Goal: Task Accomplishment & Management: Manage account settings

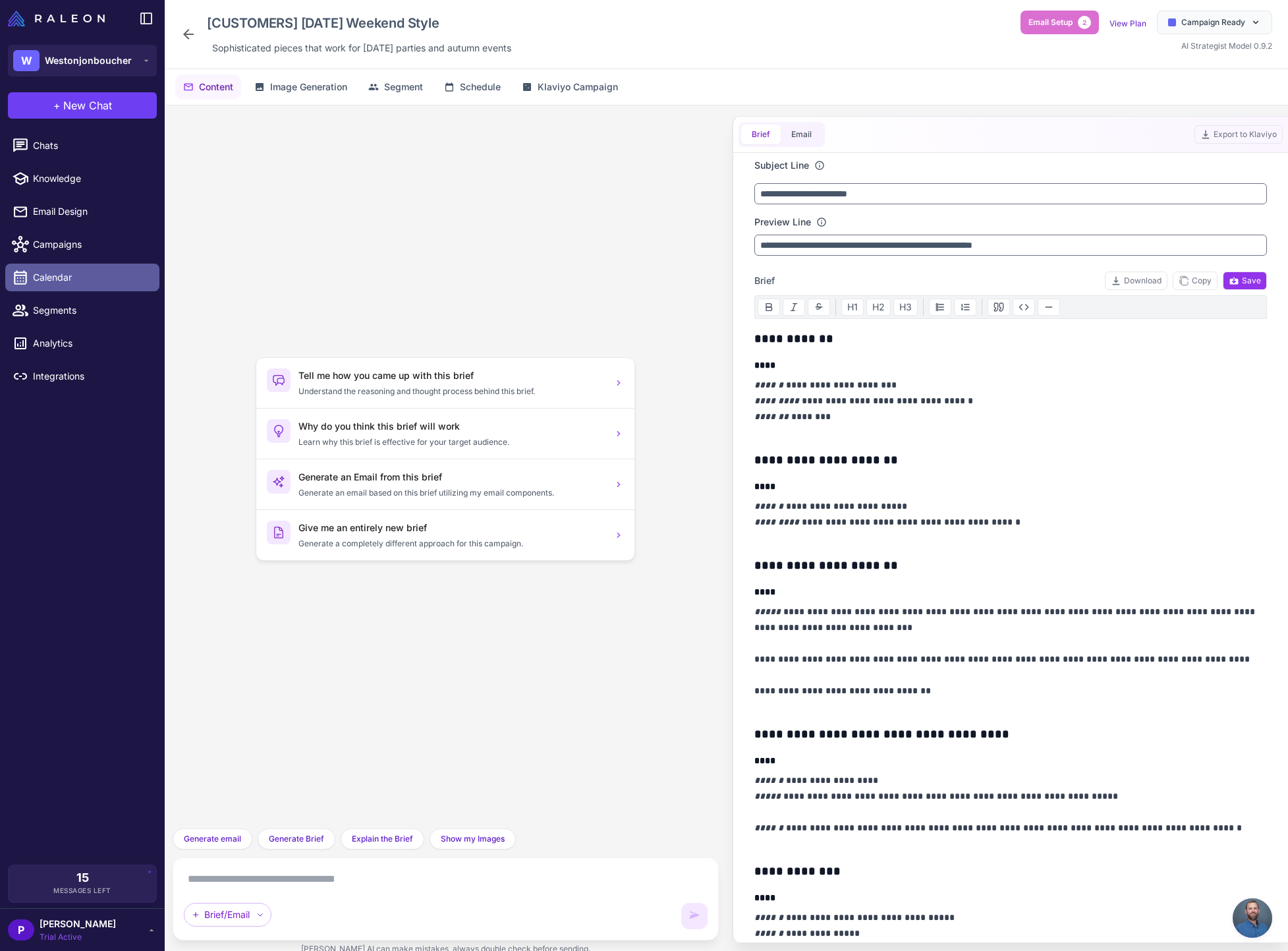
click at [70, 276] on span "Calendar" at bounding box center [90, 278] width 116 height 14
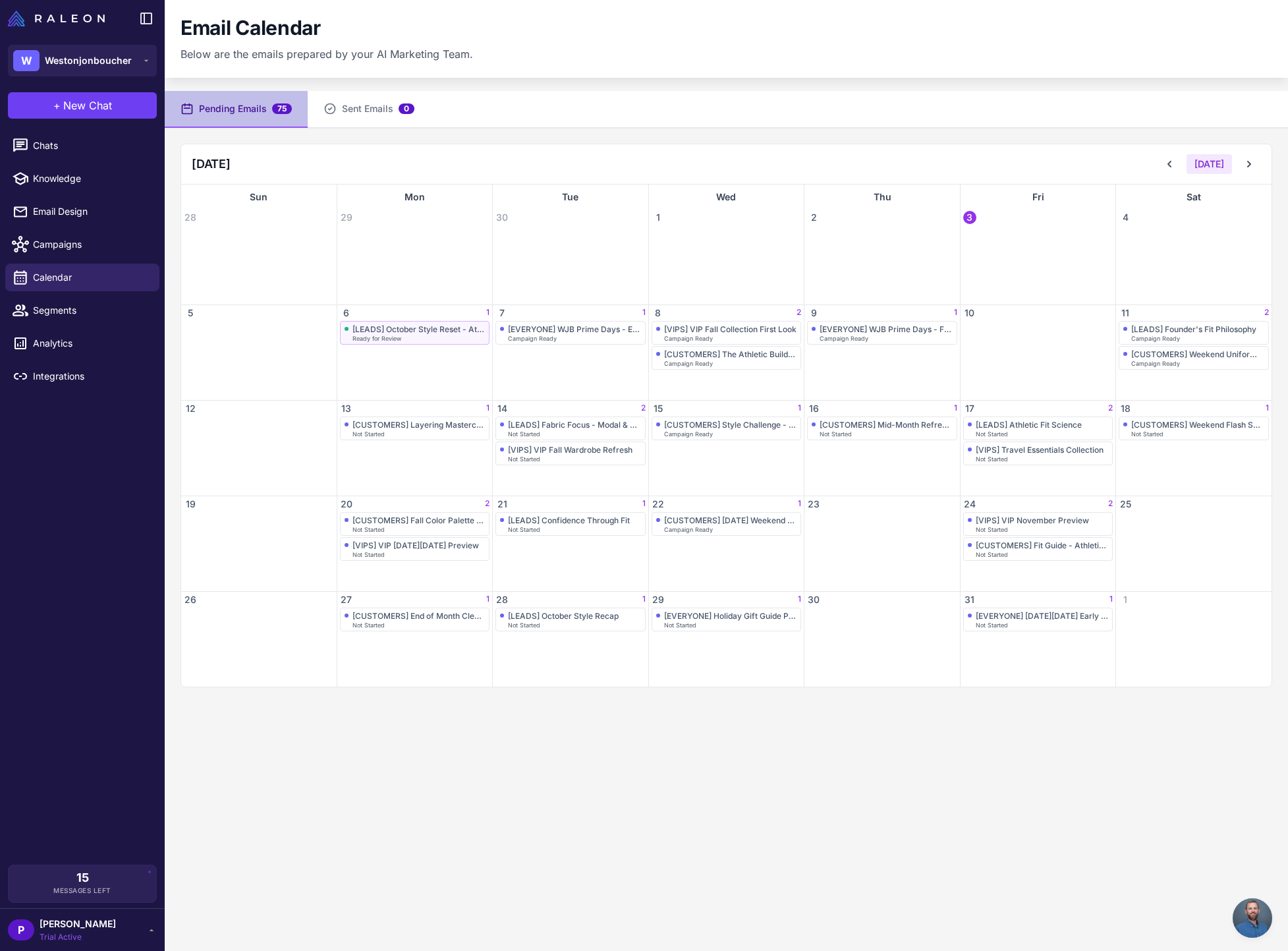
click at [424, 331] on div "[LEADS] October Style Reset - Athletic Fit Essentials" at bounding box center [419, 329] width 133 height 10
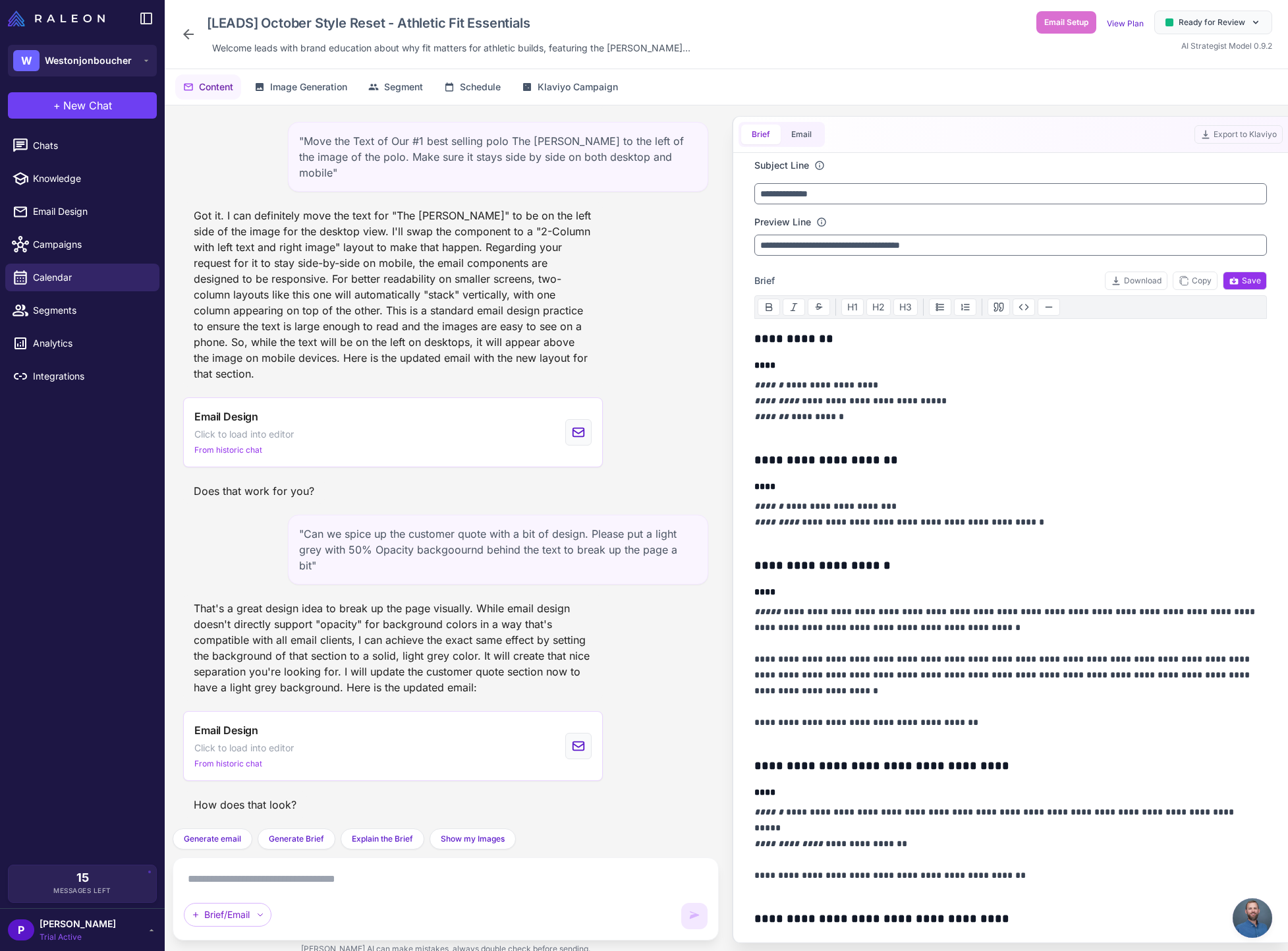
scroll to position [14148, 0]
click at [799, 134] on button "Email" at bounding box center [802, 134] width 41 height 20
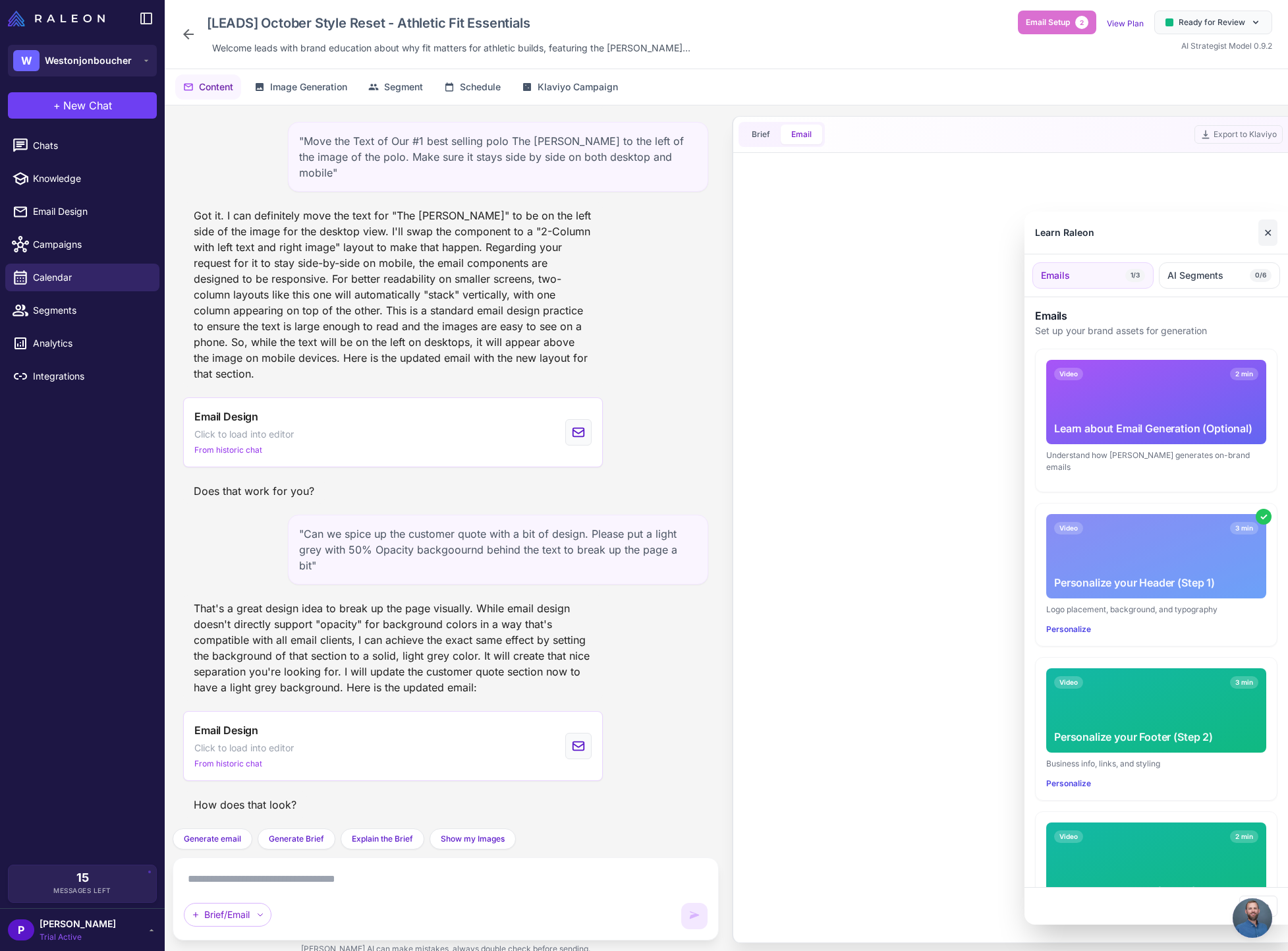
click at [1267, 238] on button "✕" at bounding box center [1267, 232] width 19 height 26
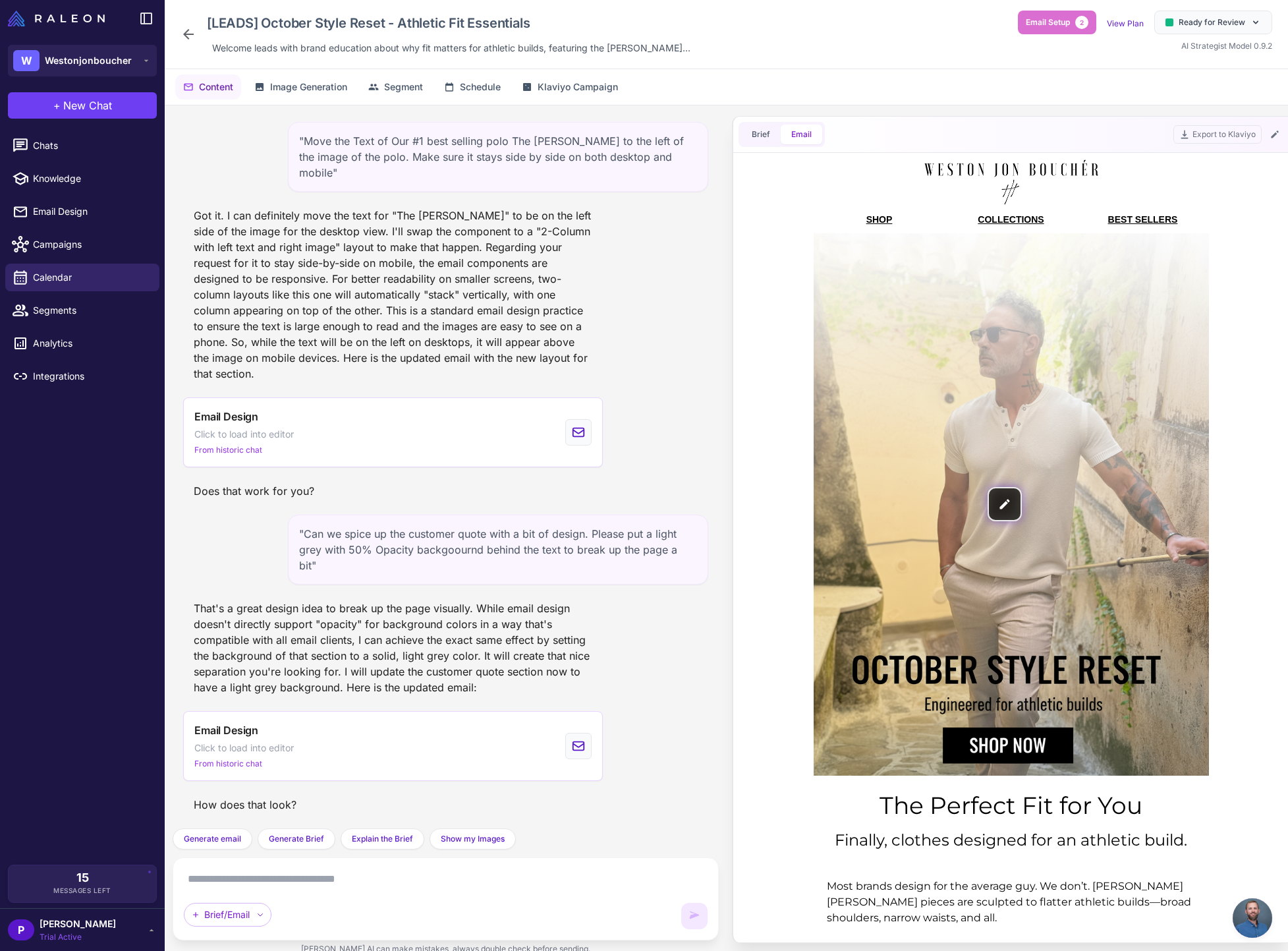
scroll to position [0, 0]
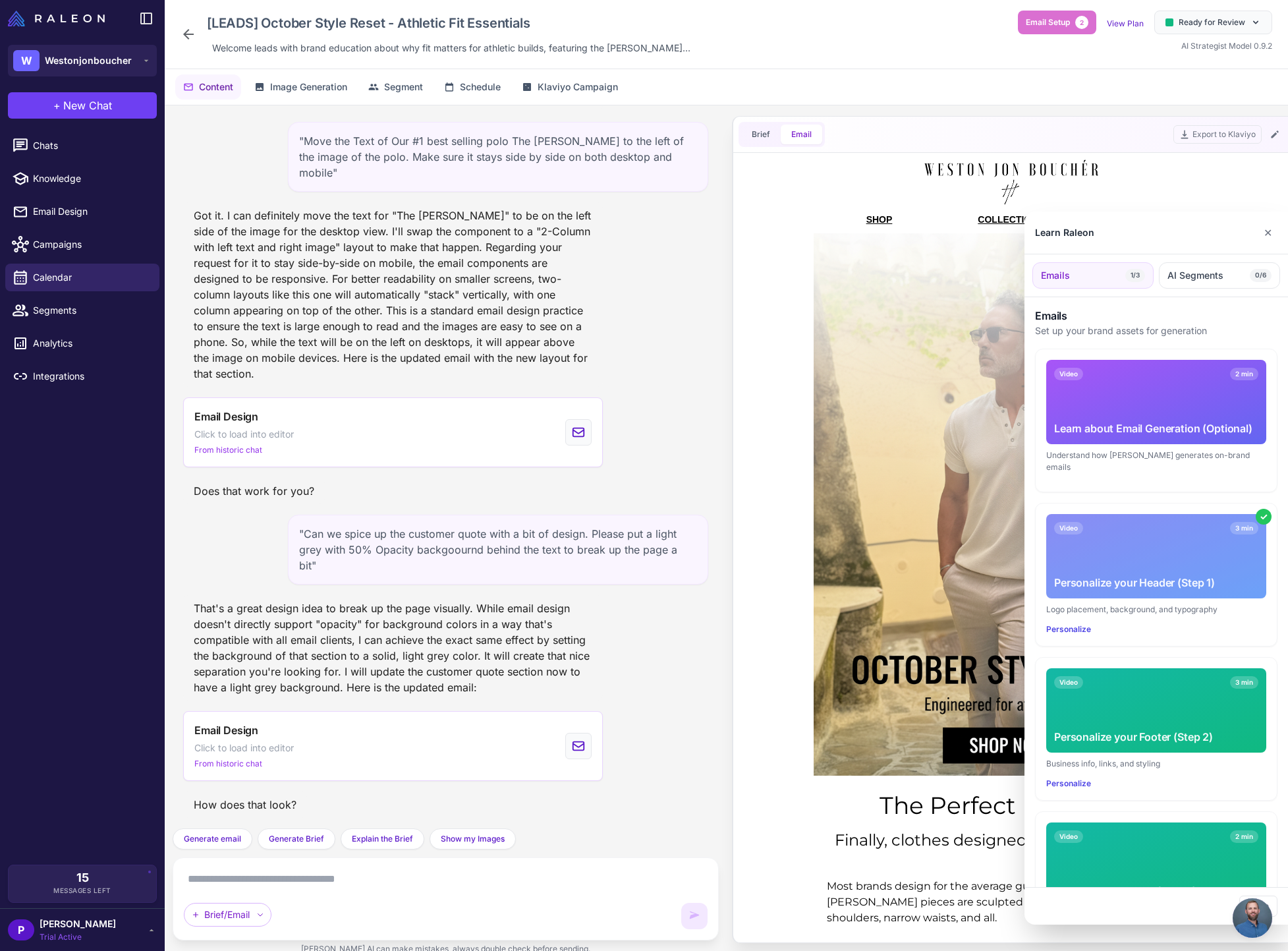
click at [762, 402] on div at bounding box center [644, 476] width 1288 height 951
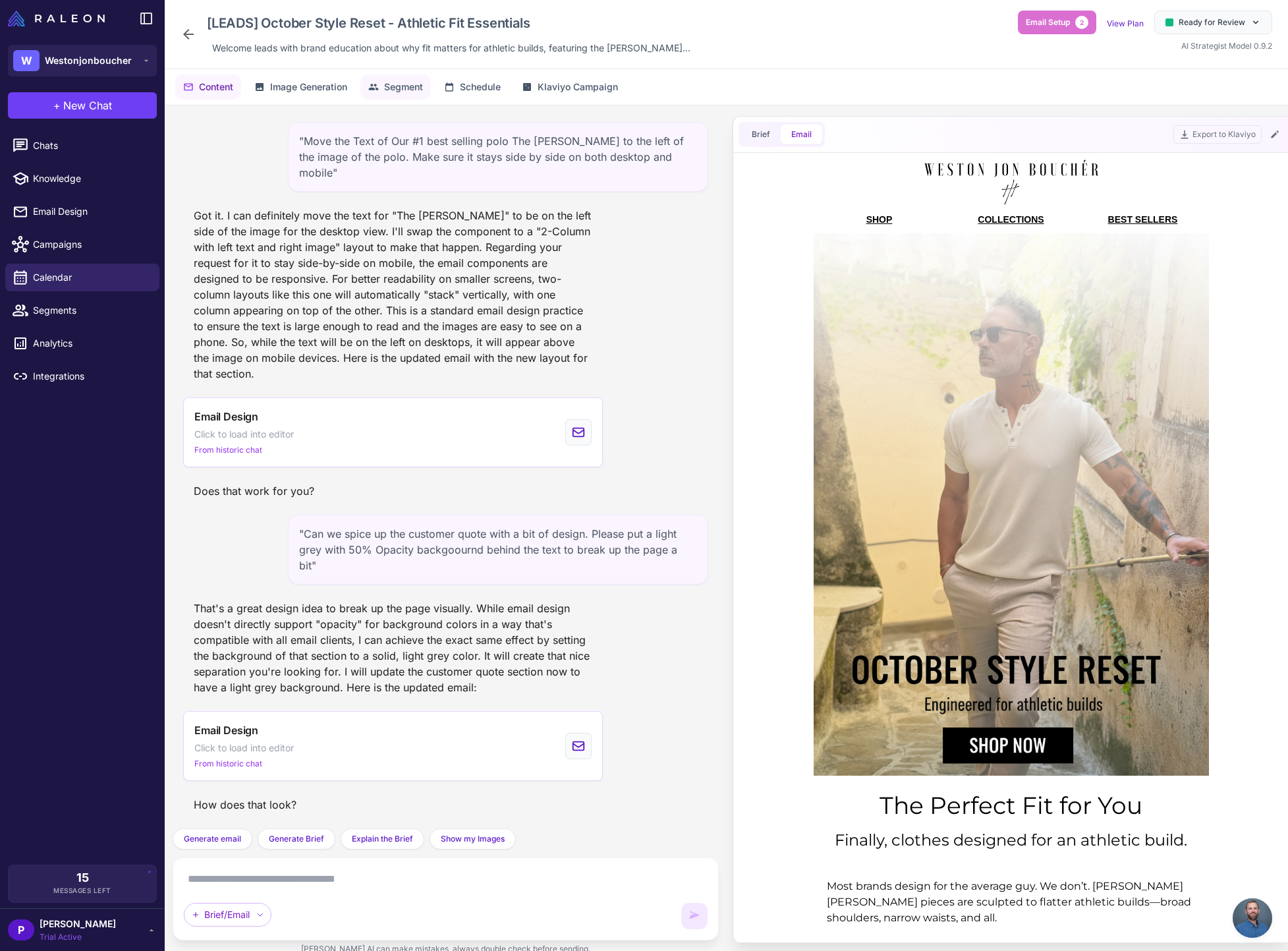
click at [406, 88] on span "Segment" at bounding box center [403, 87] width 39 height 14
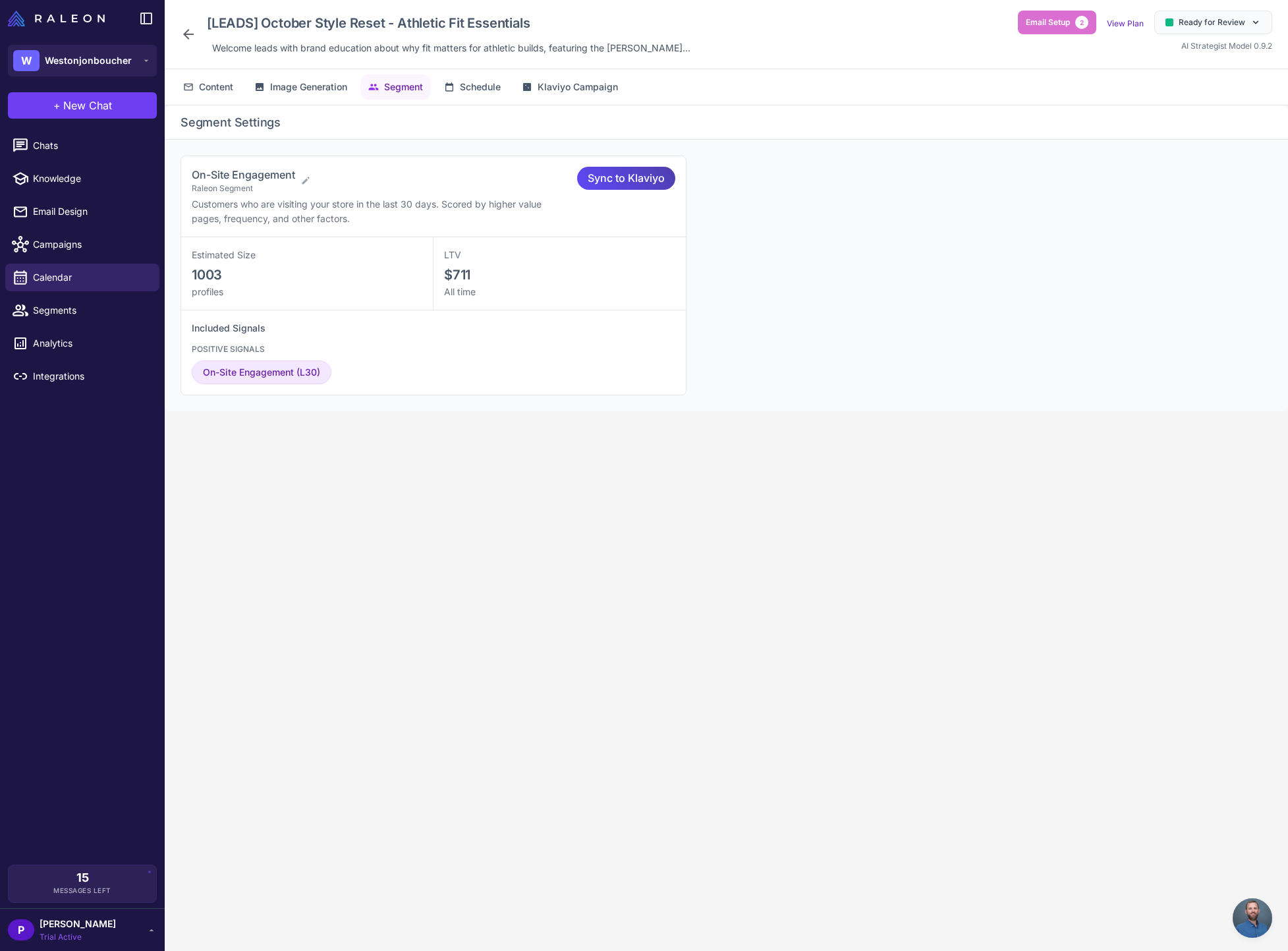
click at [185, 36] on icon at bounding box center [189, 34] width 11 height 11
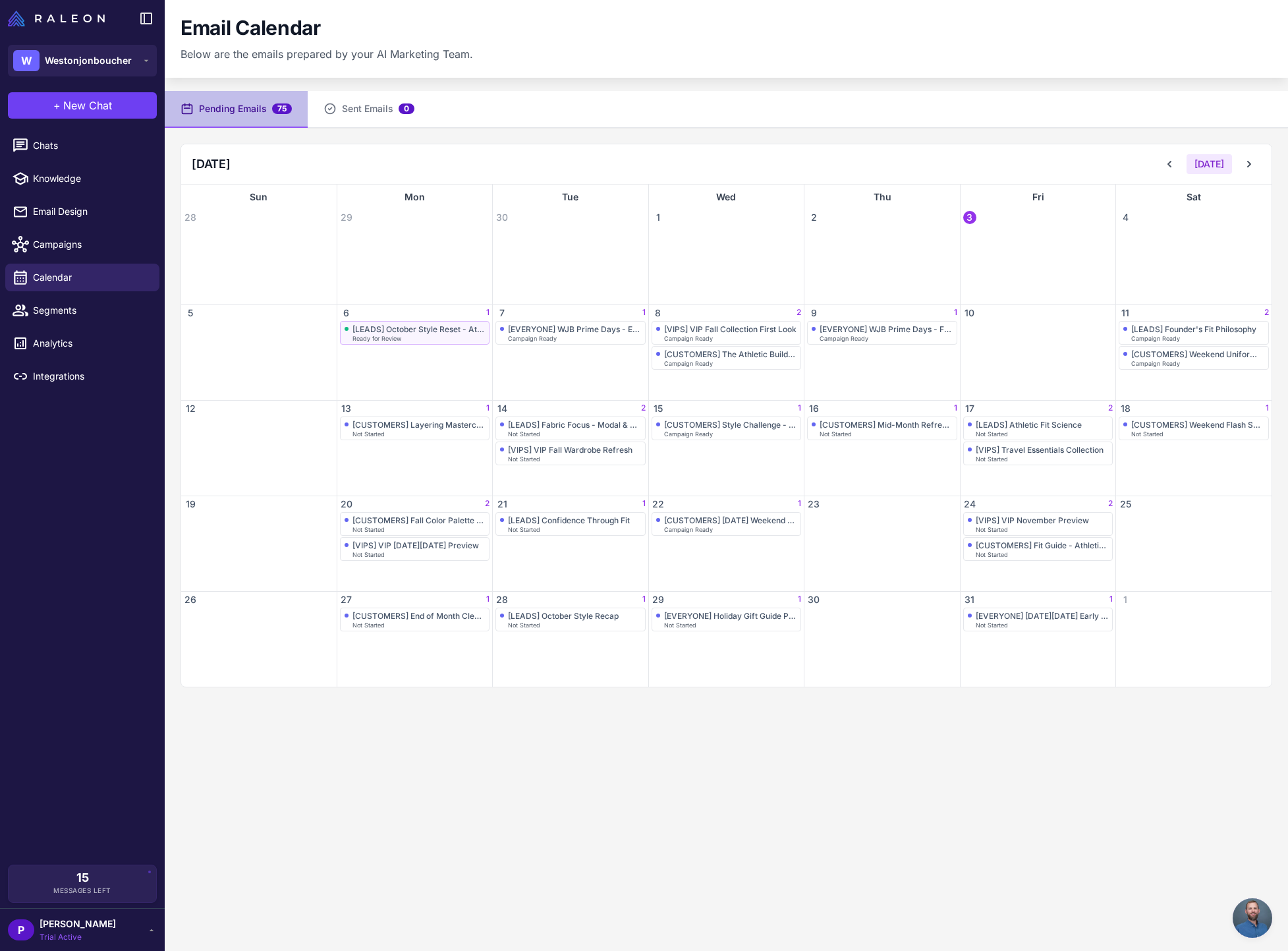
click at [402, 333] on div "[LEADS] October Style Reset - Athletic Fit Essentials" at bounding box center [419, 329] width 133 height 10
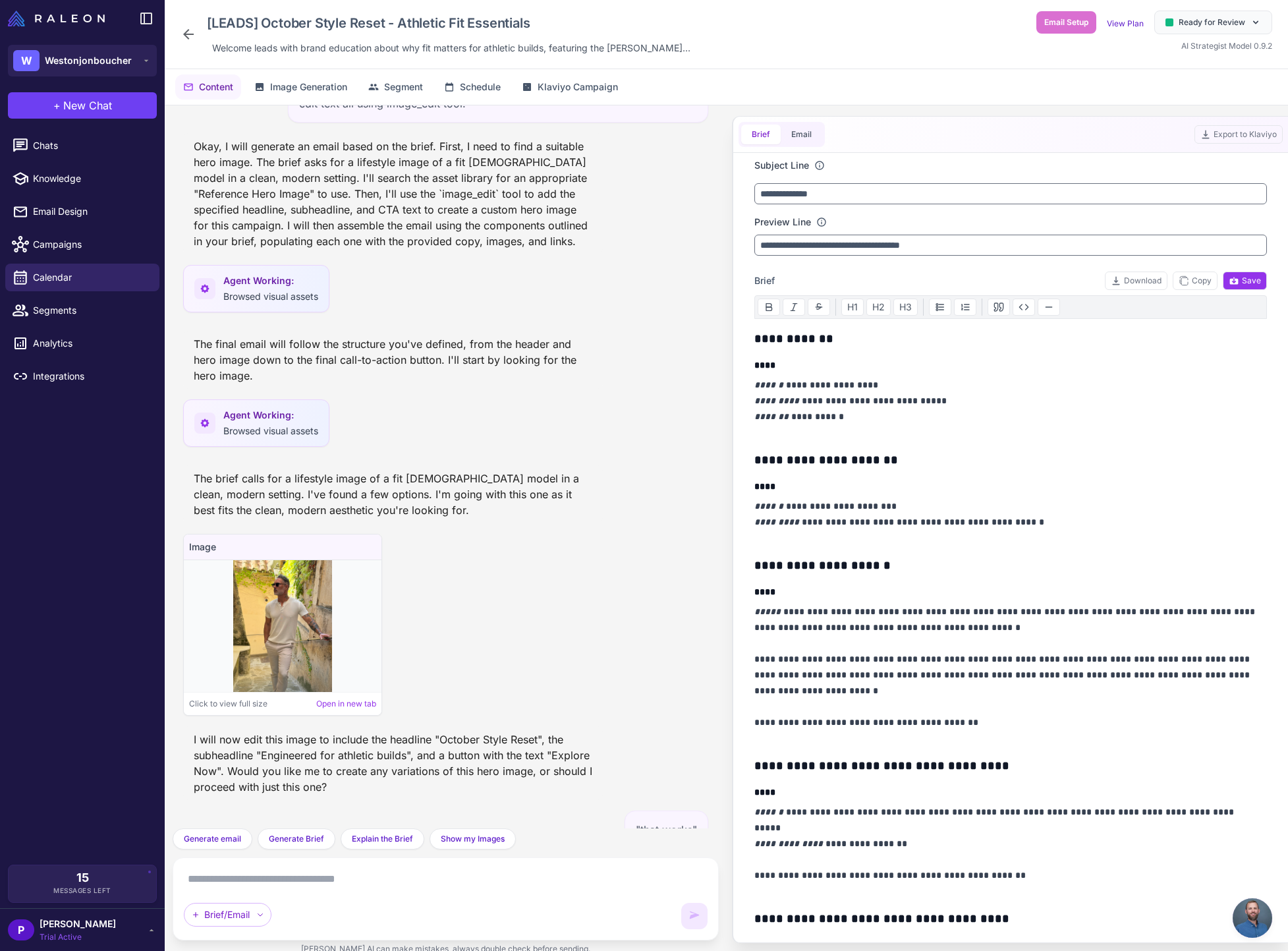
scroll to position [14148, 0]
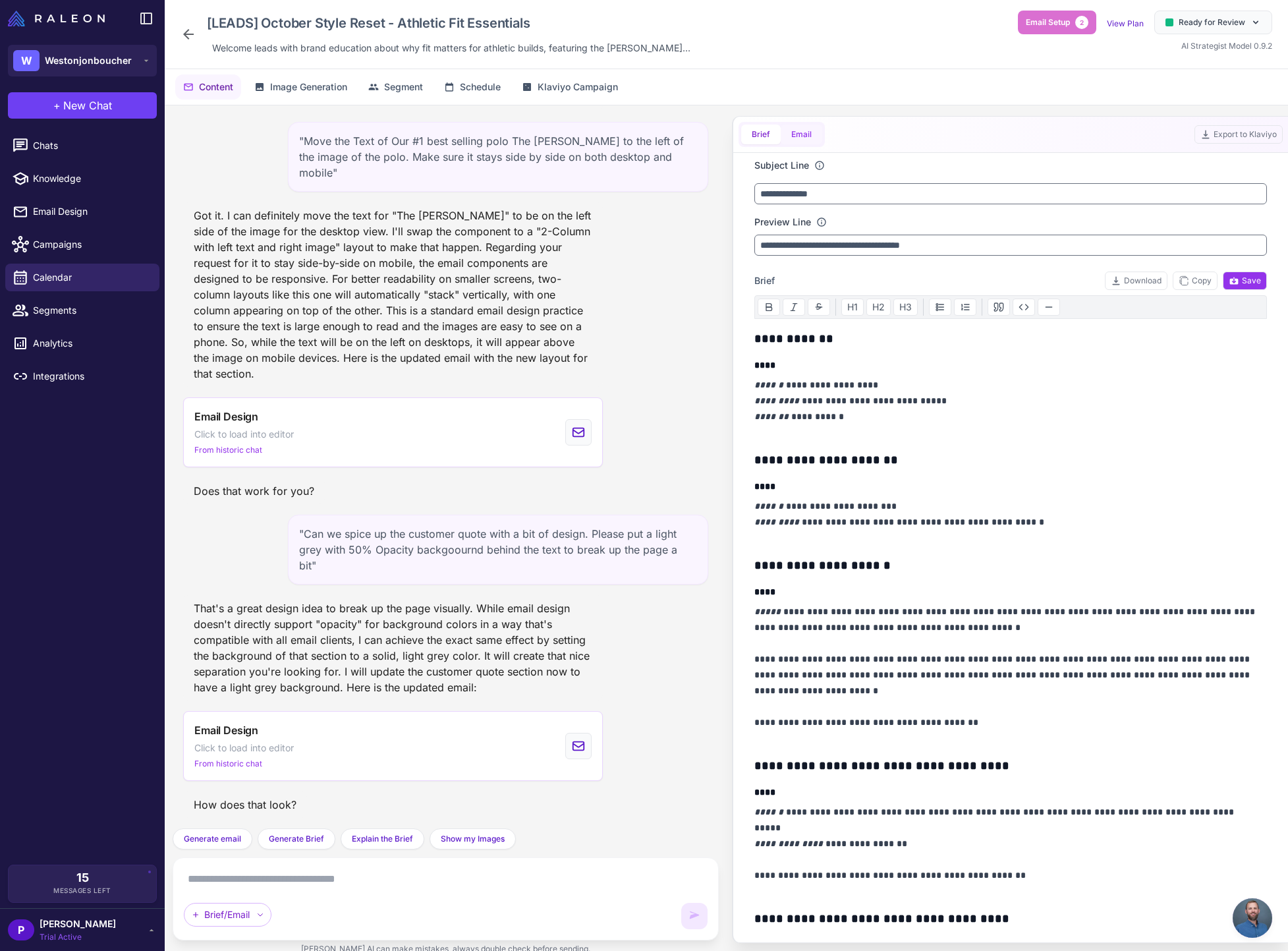
click at [810, 131] on button "Email" at bounding box center [802, 134] width 41 height 20
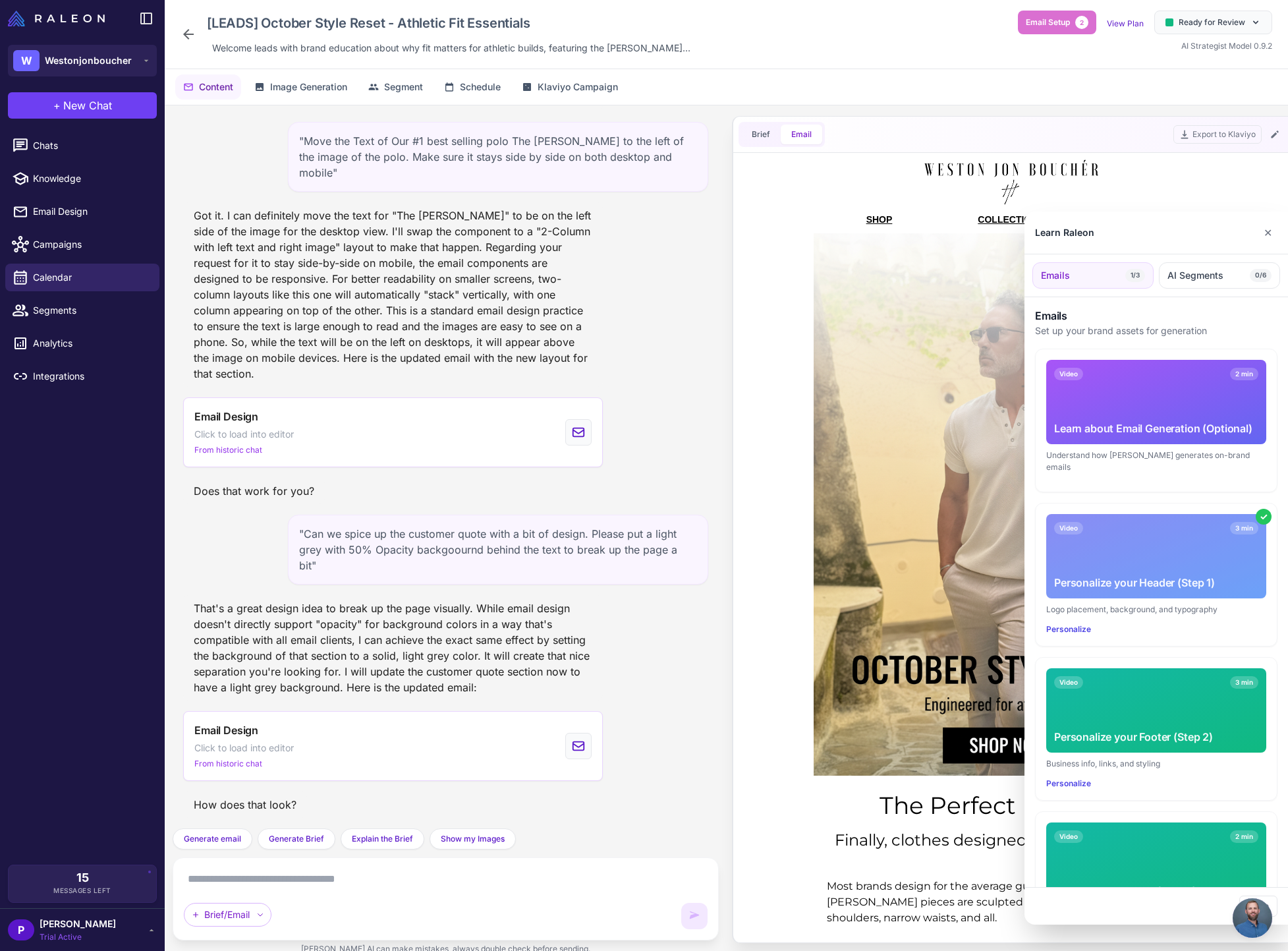
scroll to position [0, 0]
click at [1264, 236] on button "✕" at bounding box center [1267, 232] width 19 height 26
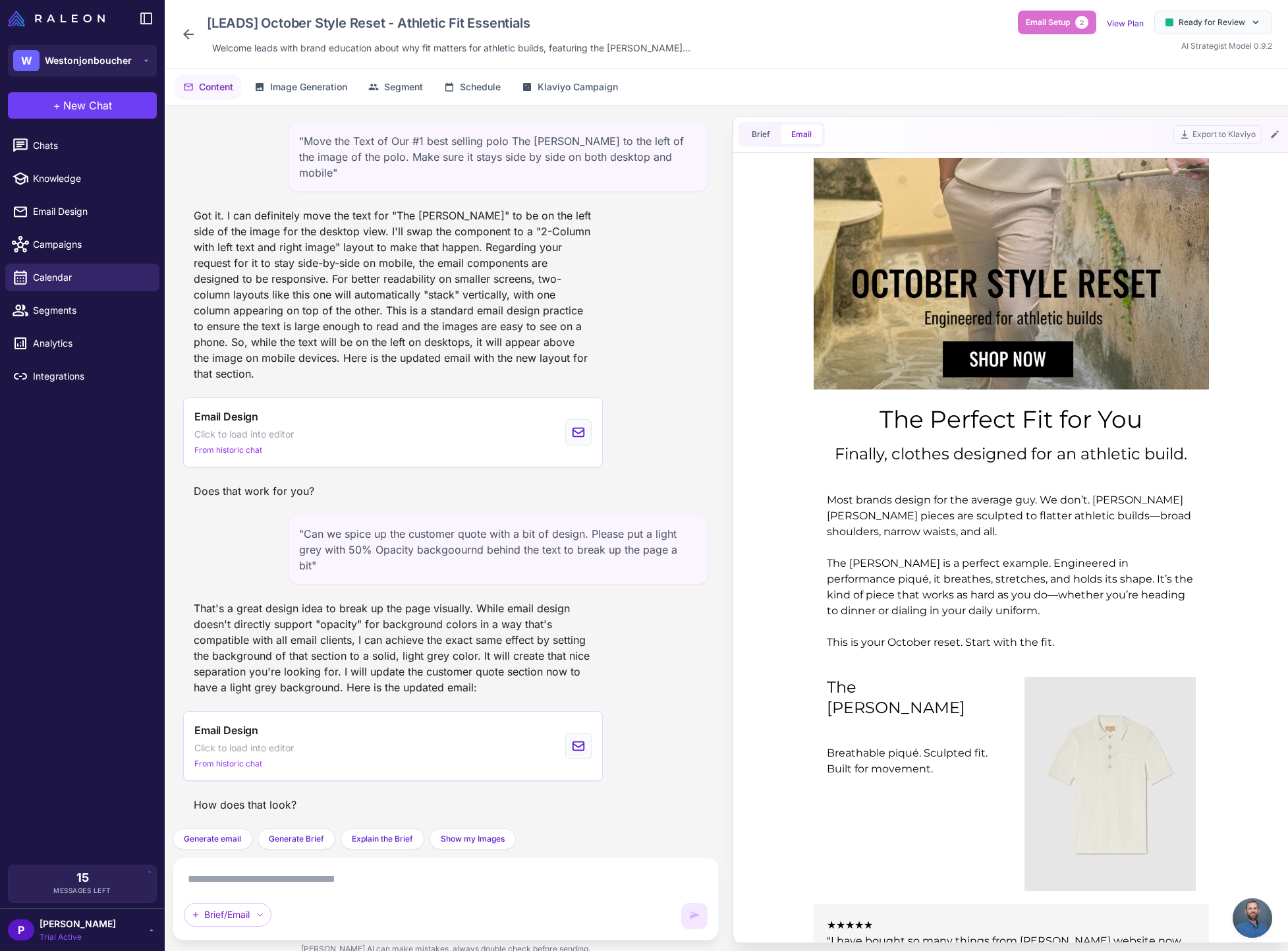
scroll to position [390, 0]
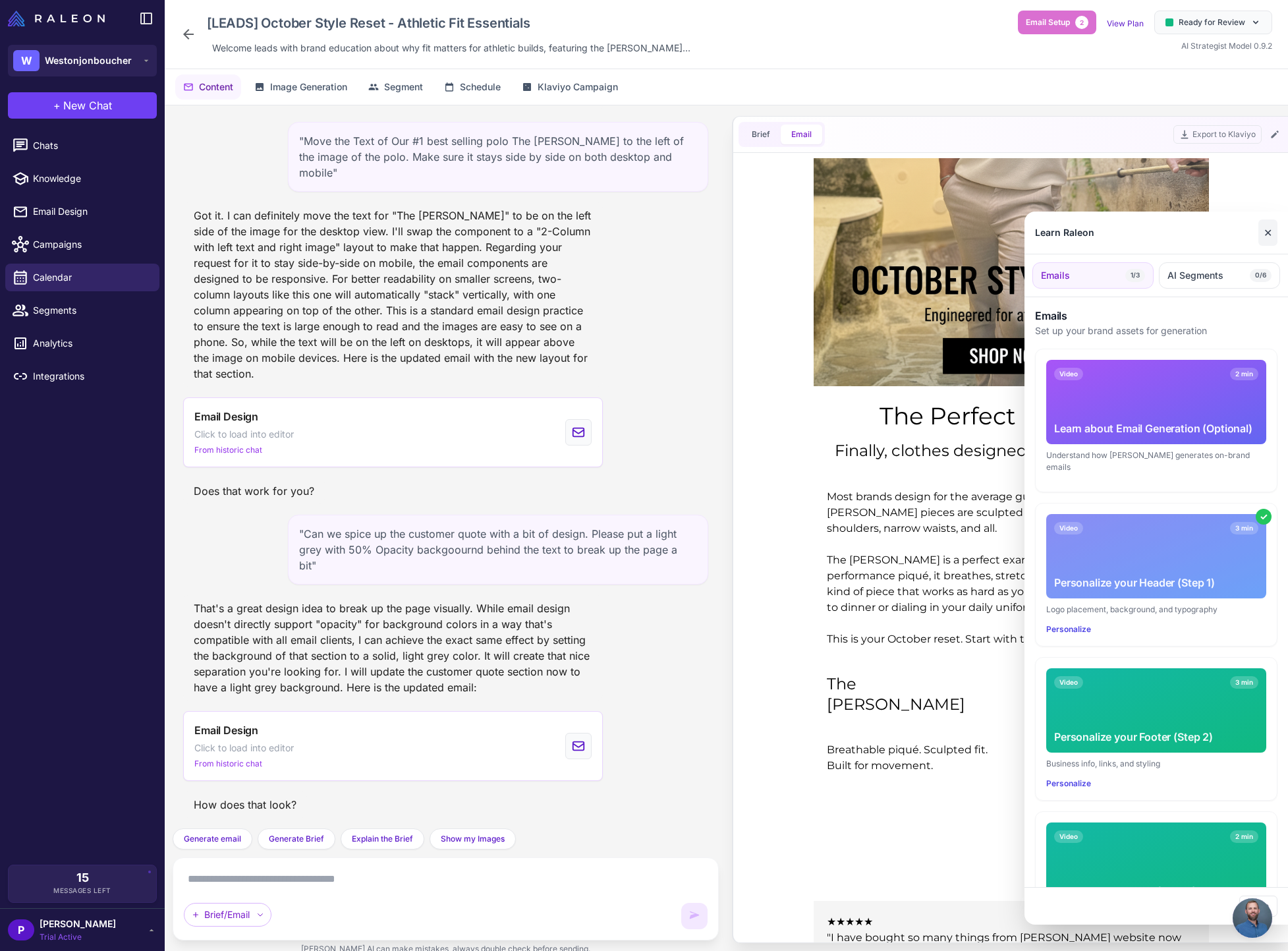
click at [1271, 226] on button "✕" at bounding box center [1267, 232] width 19 height 26
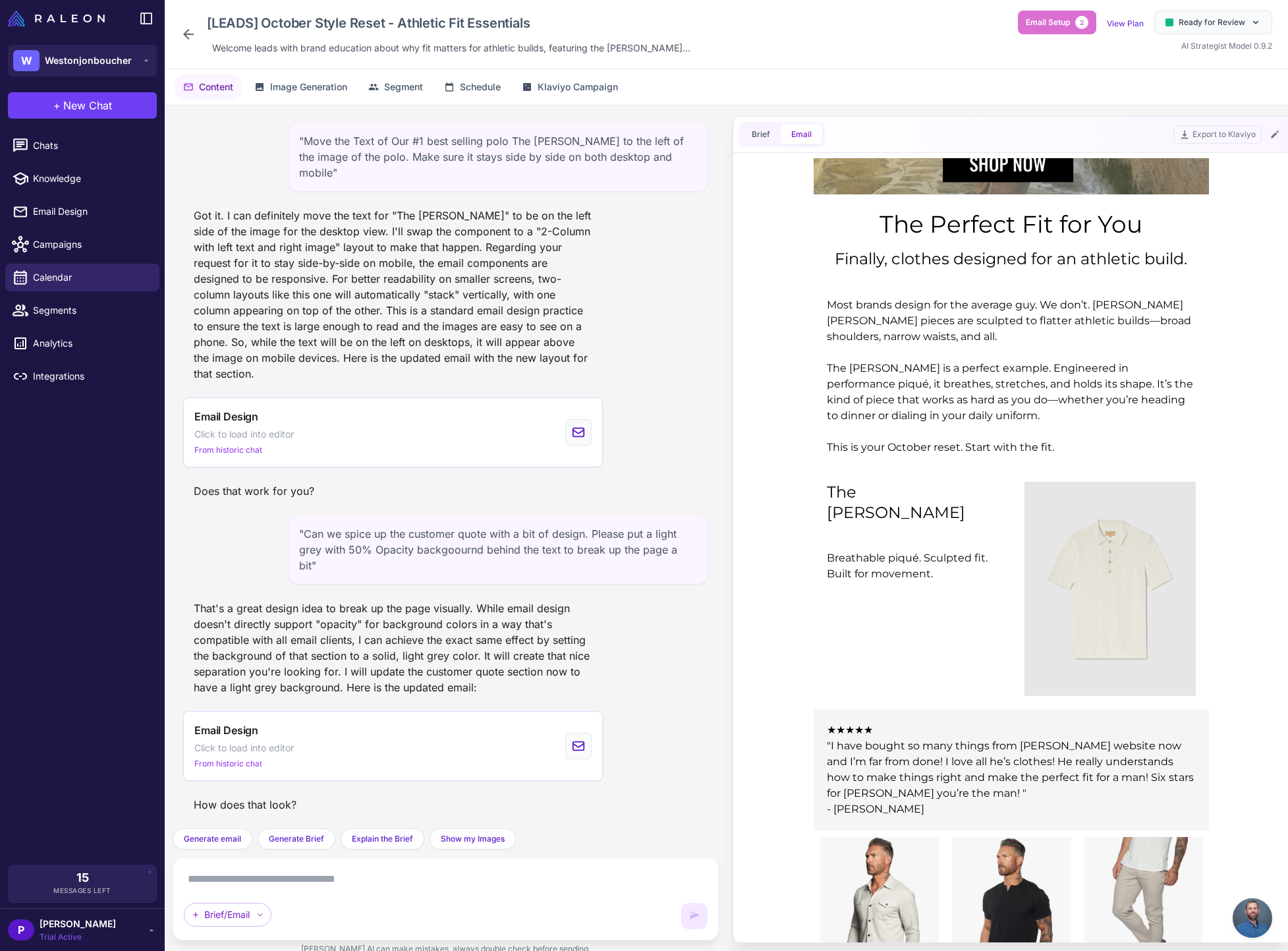
scroll to position [585, 0]
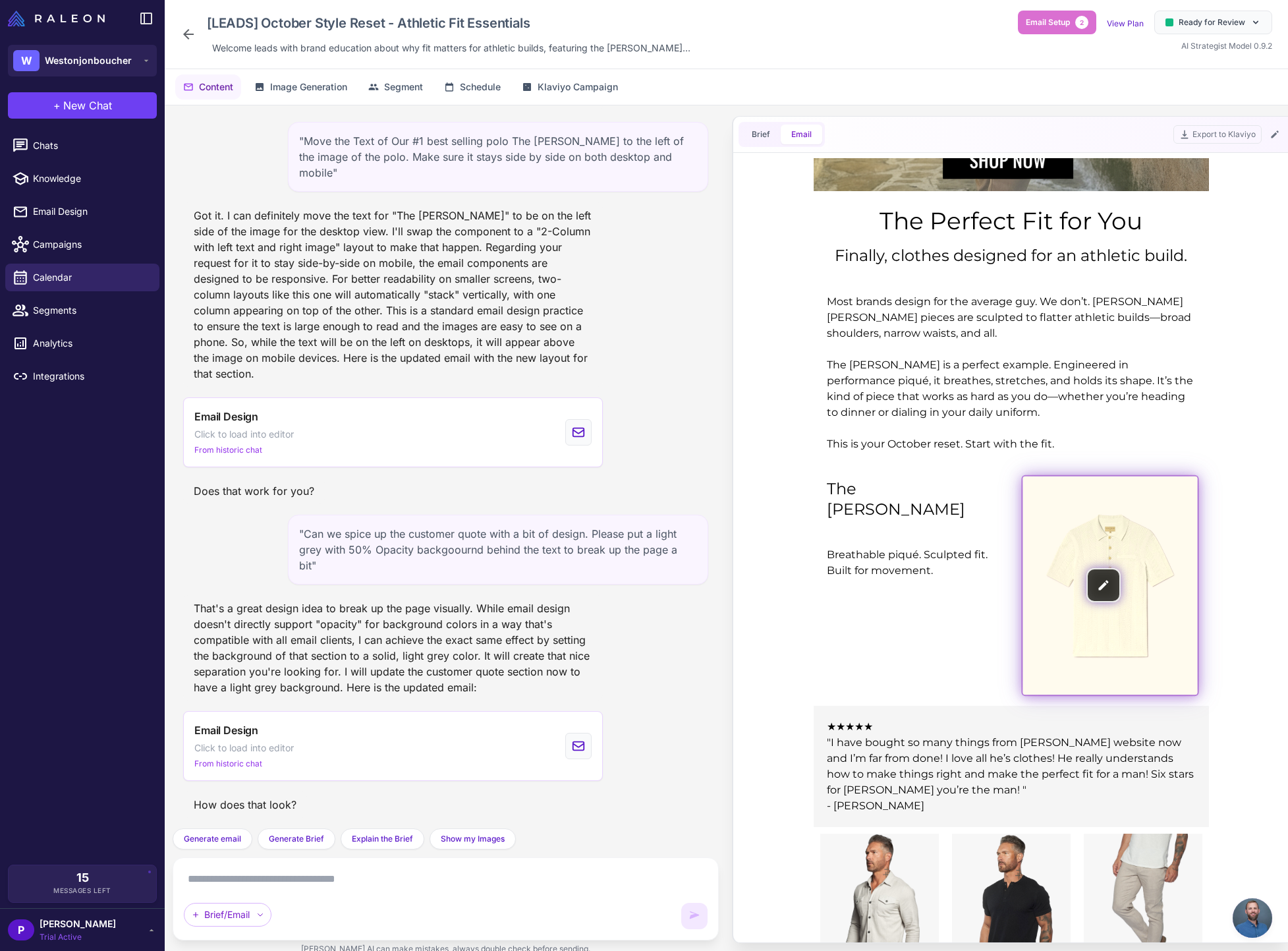
click at [1072, 594] on img at bounding box center [1109, 586] width 175 height 218
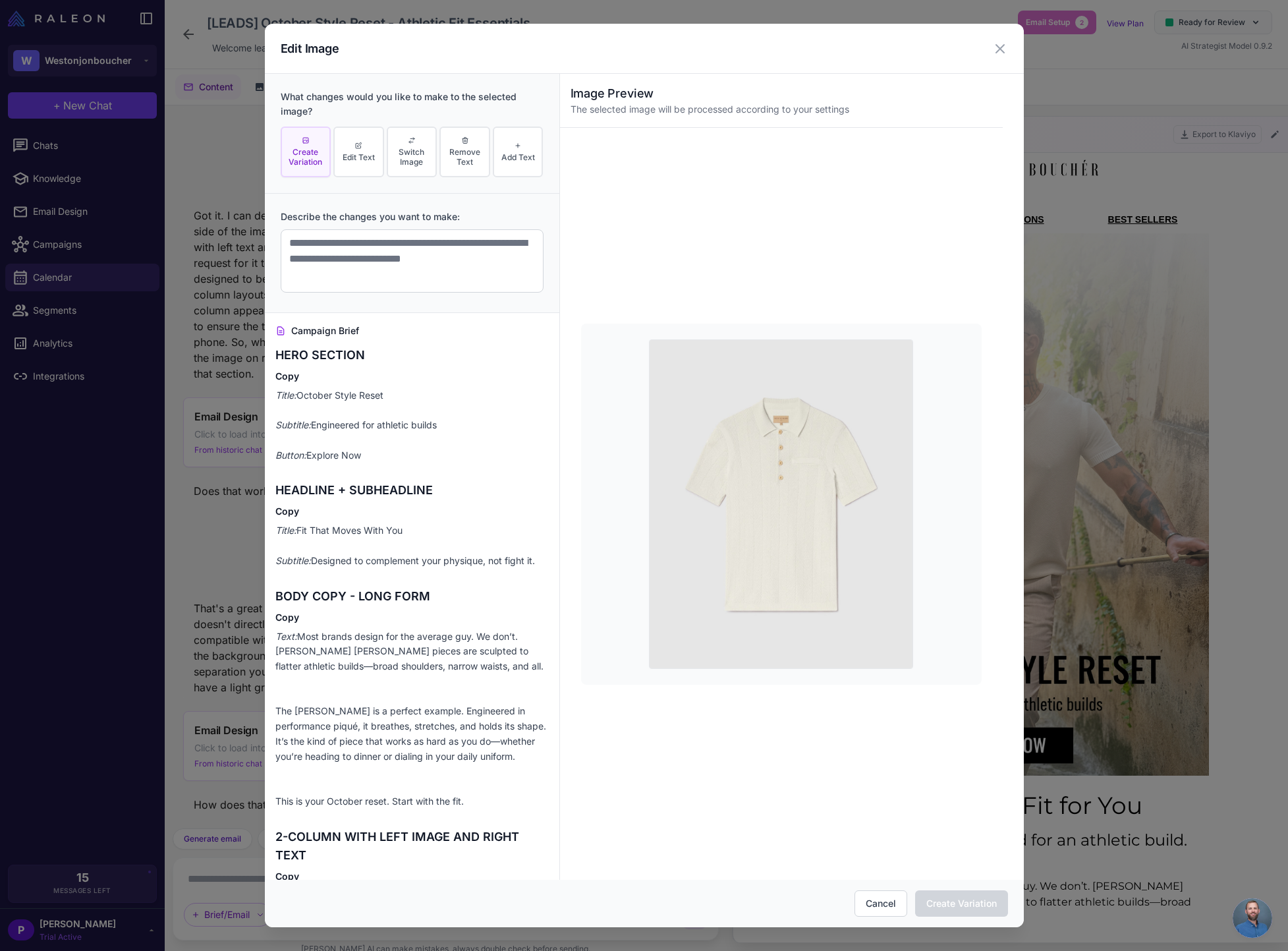
scroll to position [0, 0]
click at [1000, 47] on icon at bounding box center [1000, 49] width 16 height 16
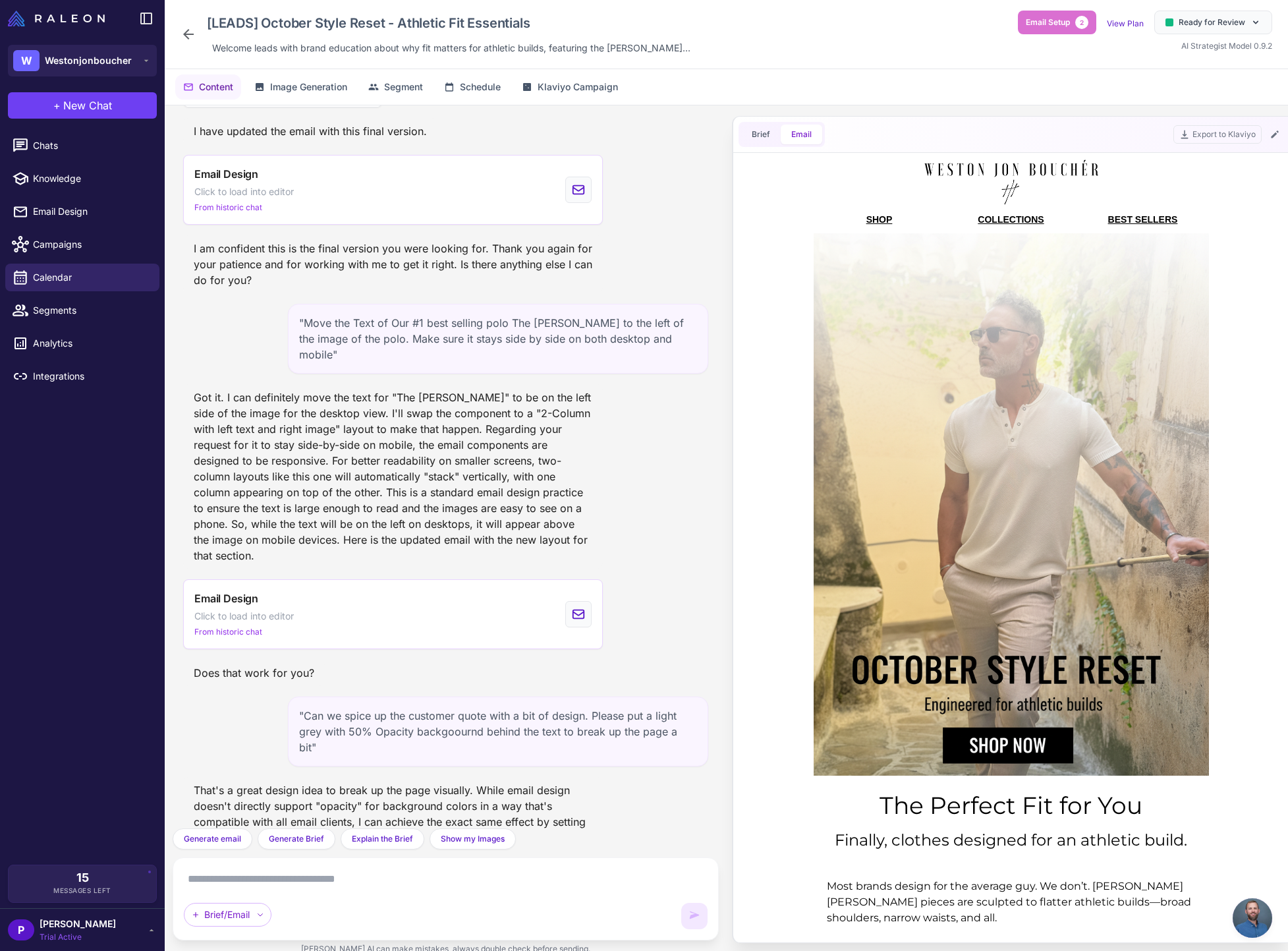
scroll to position [14148, 0]
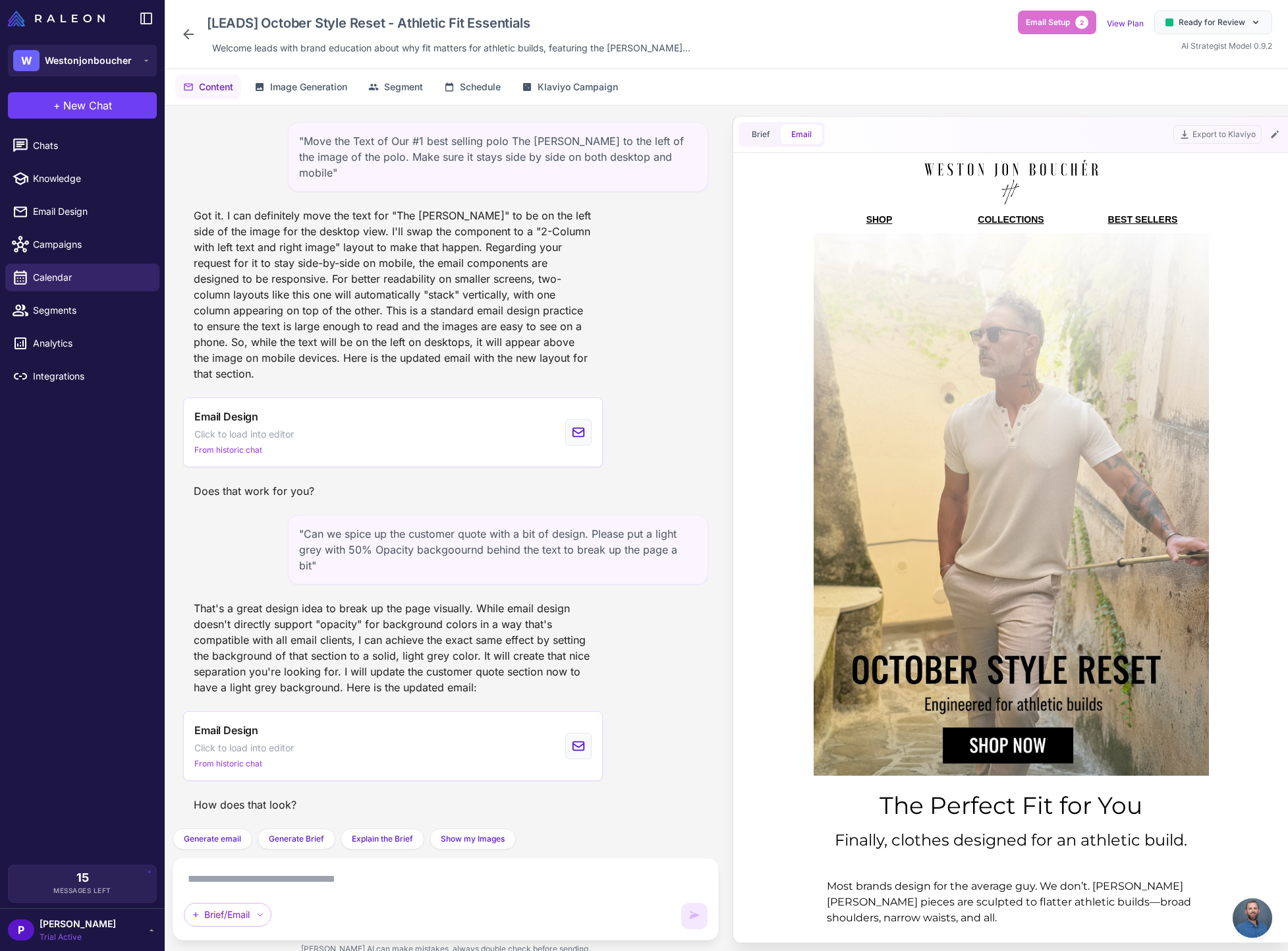
click at [187, 31] on icon at bounding box center [189, 34] width 11 height 11
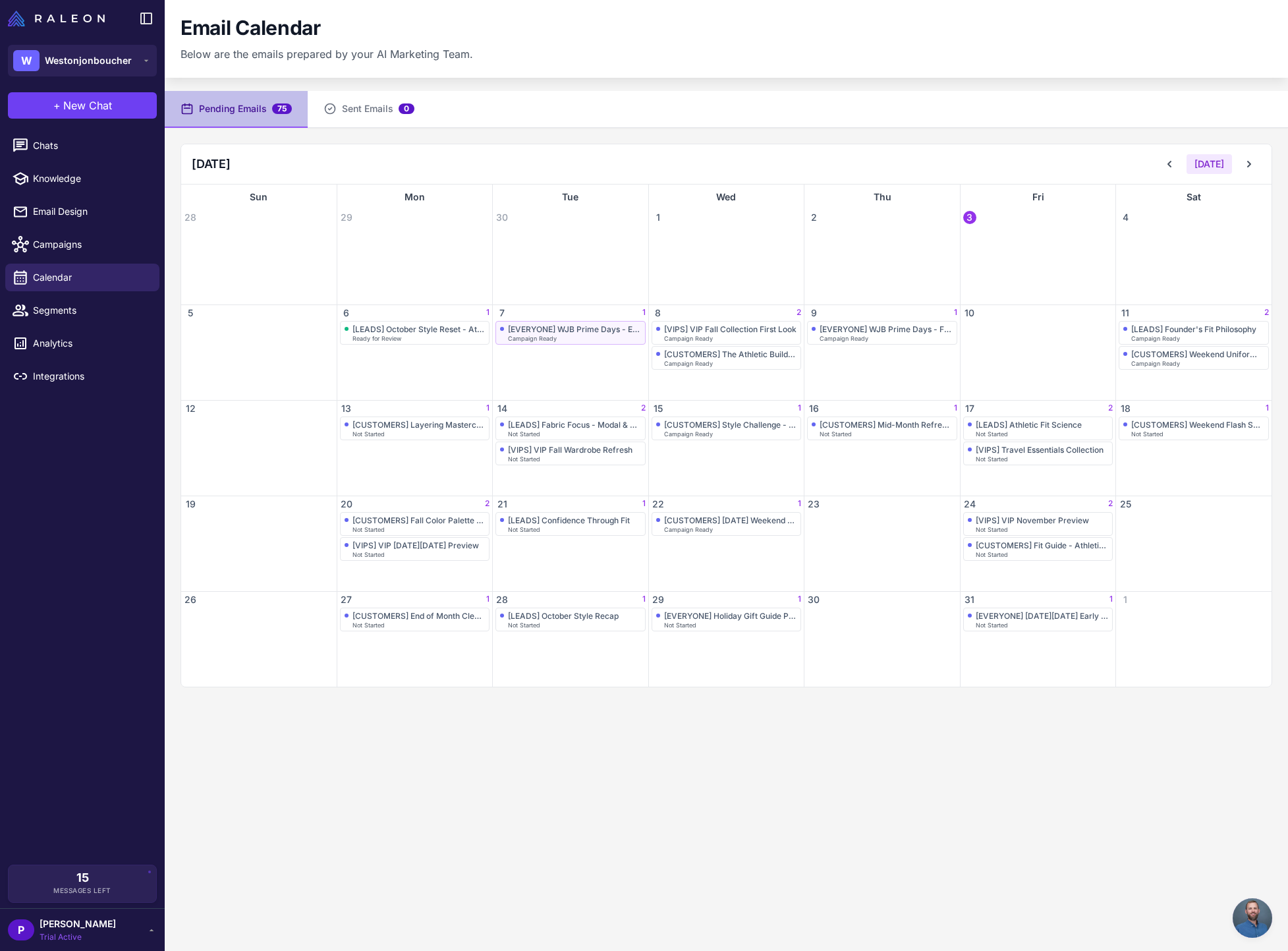
click at [583, 329] on div "[EVERYONE] WJB Prime Days - Exclusive 48-Hour Event" at bounding box center [574, 329] width 133 height 10
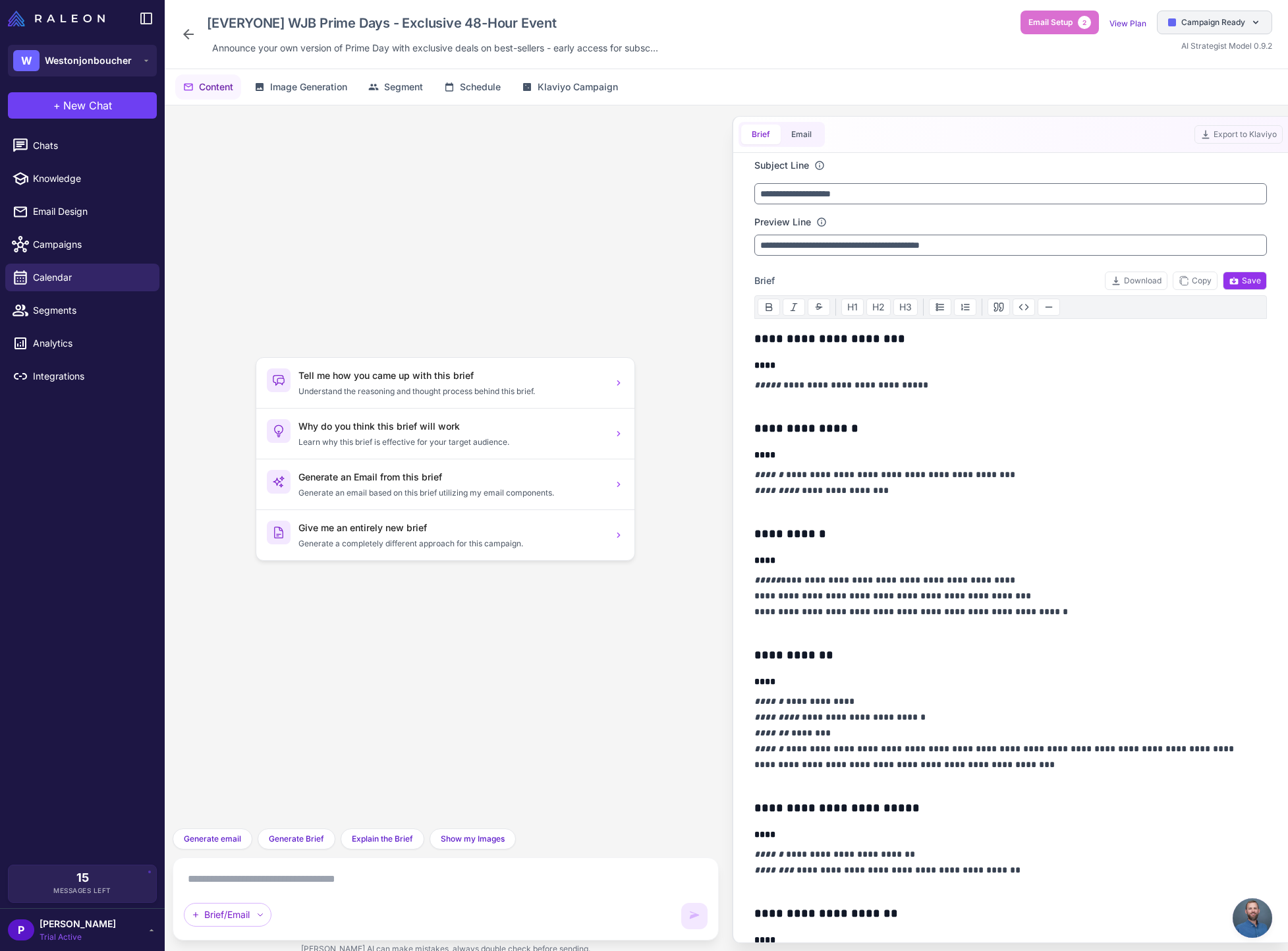
click at [1206, 22] on span "Campaign Ready" at bounding box center [1213, 21] width 64 height 12
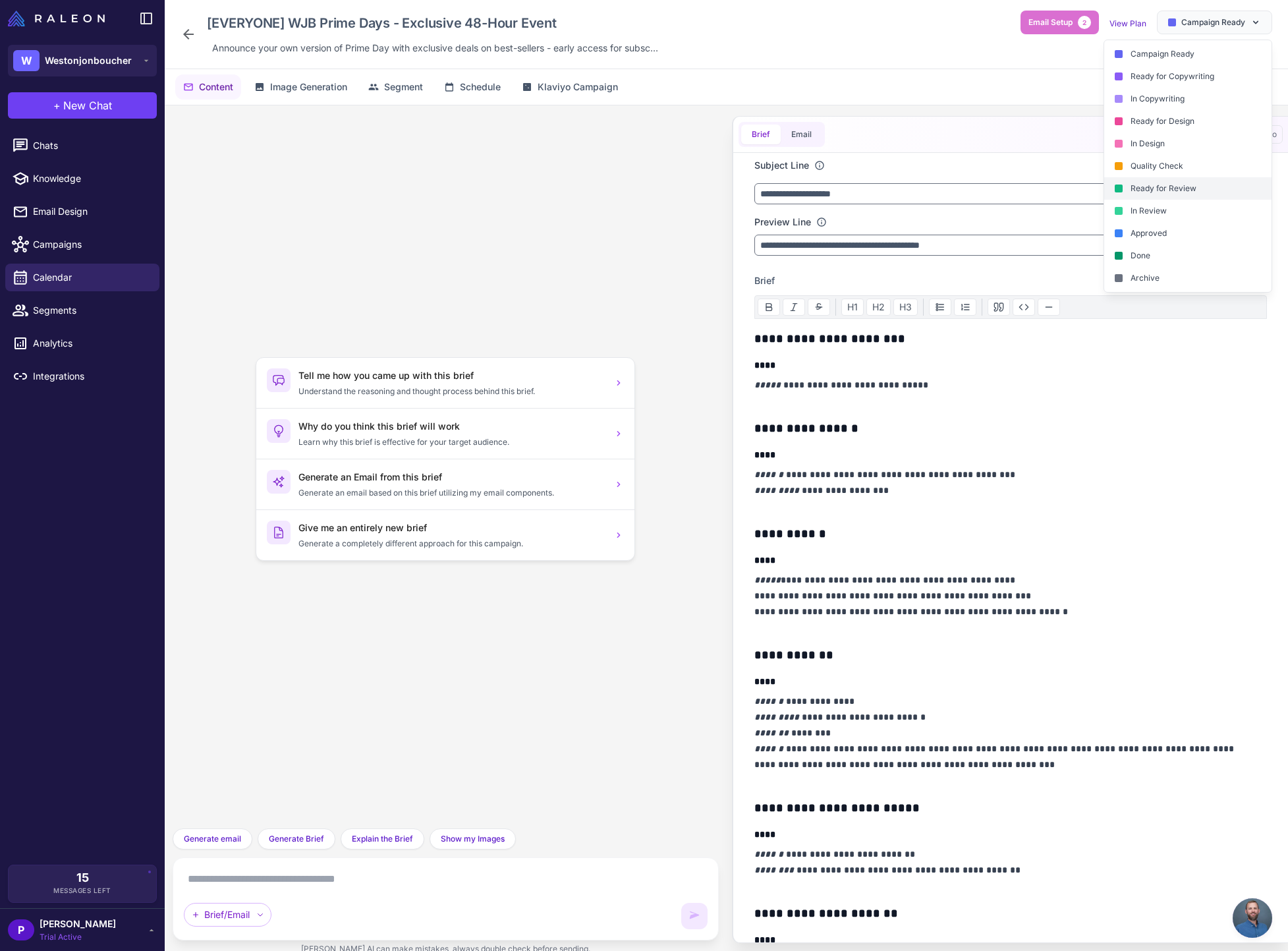
click at [1159, 195] on div "Ready for Review" at bounding box center [1188, 188] width 167 height 22
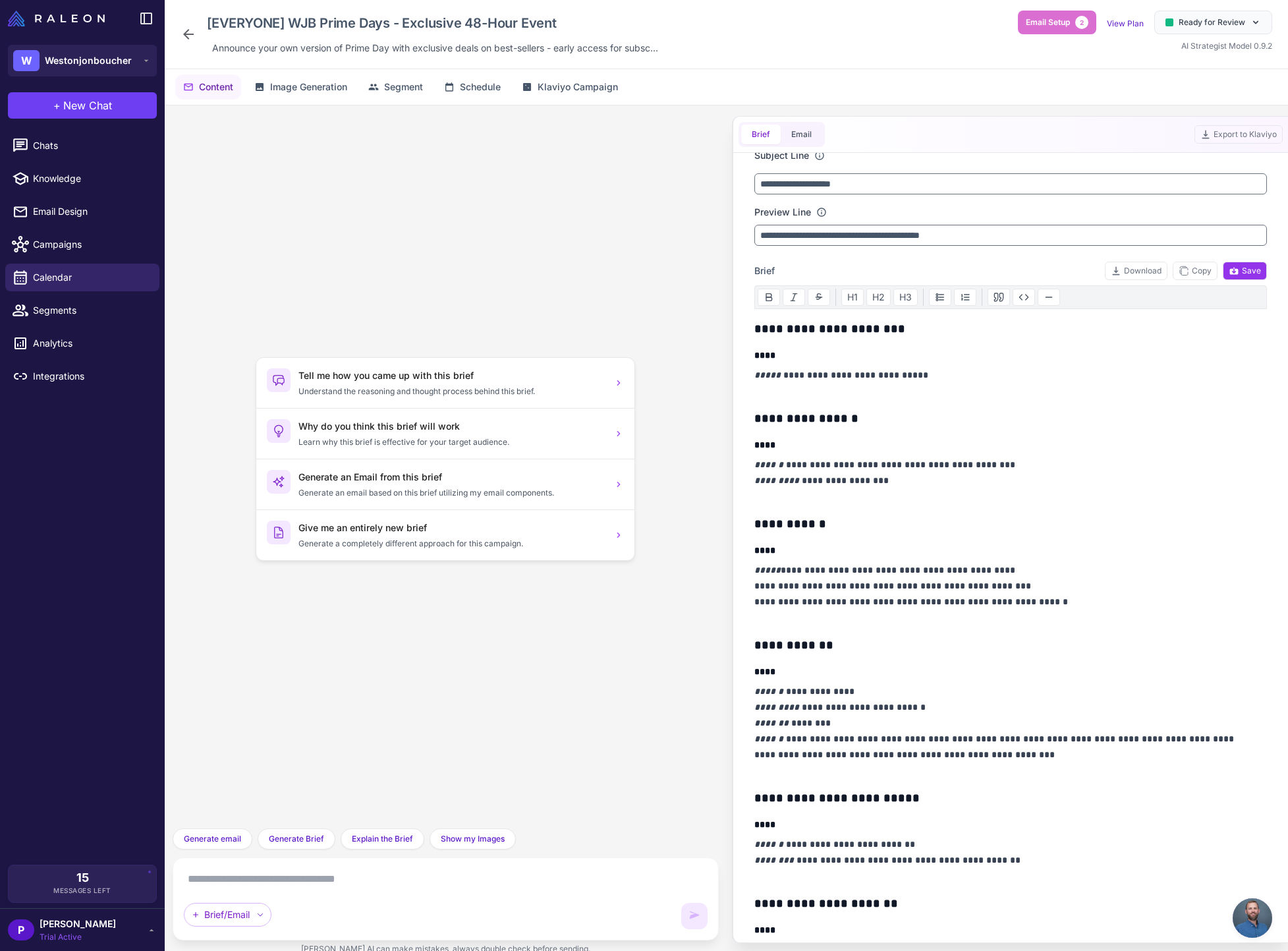
scroll to position [7, 0]
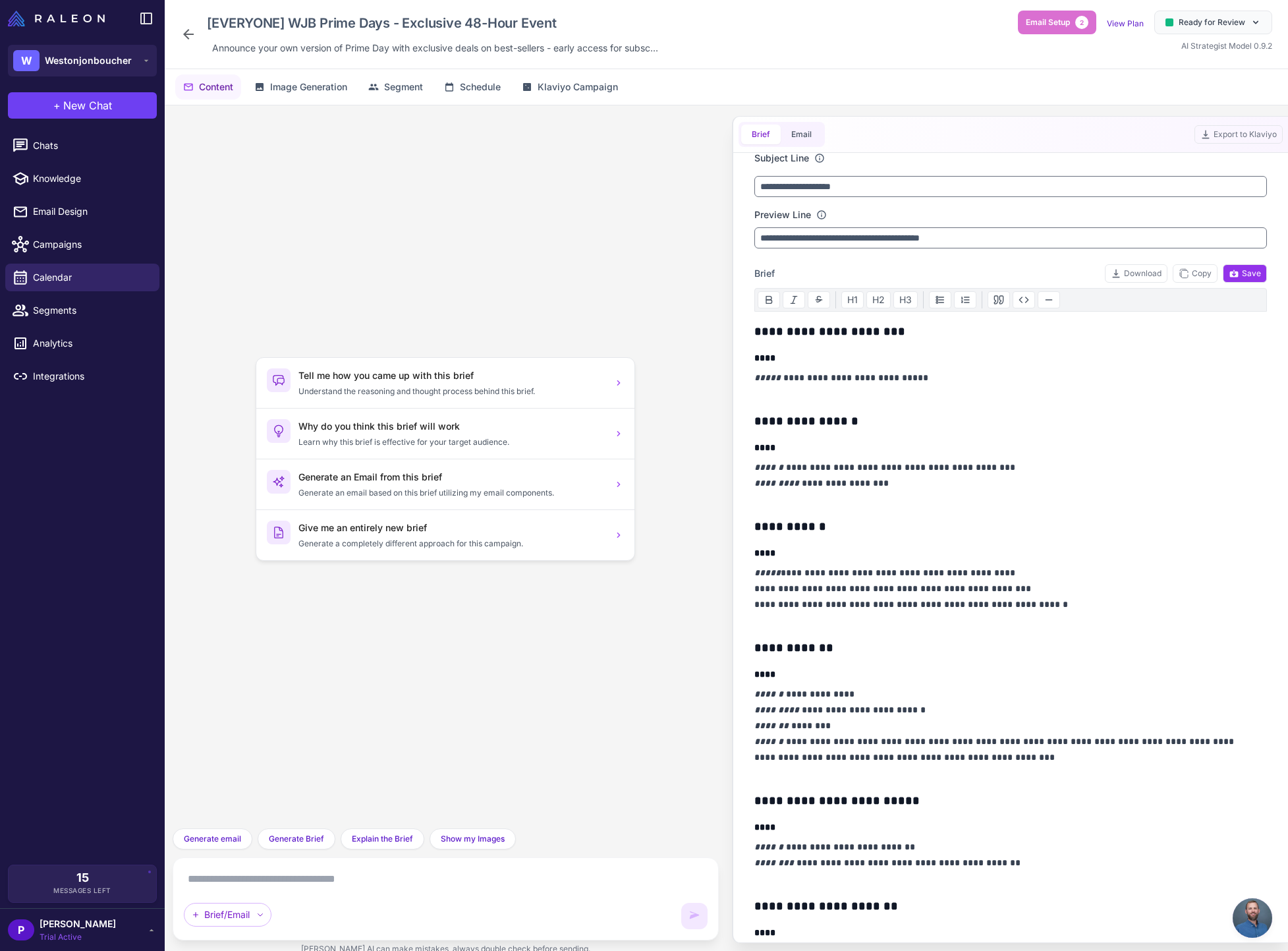
click at [804, 146] on div "Brief Email" at bounding box center [782, 134] width 86 height 25
click at [804, 141] on button "Email" at bounding box center [802, 134] width 41 height 20
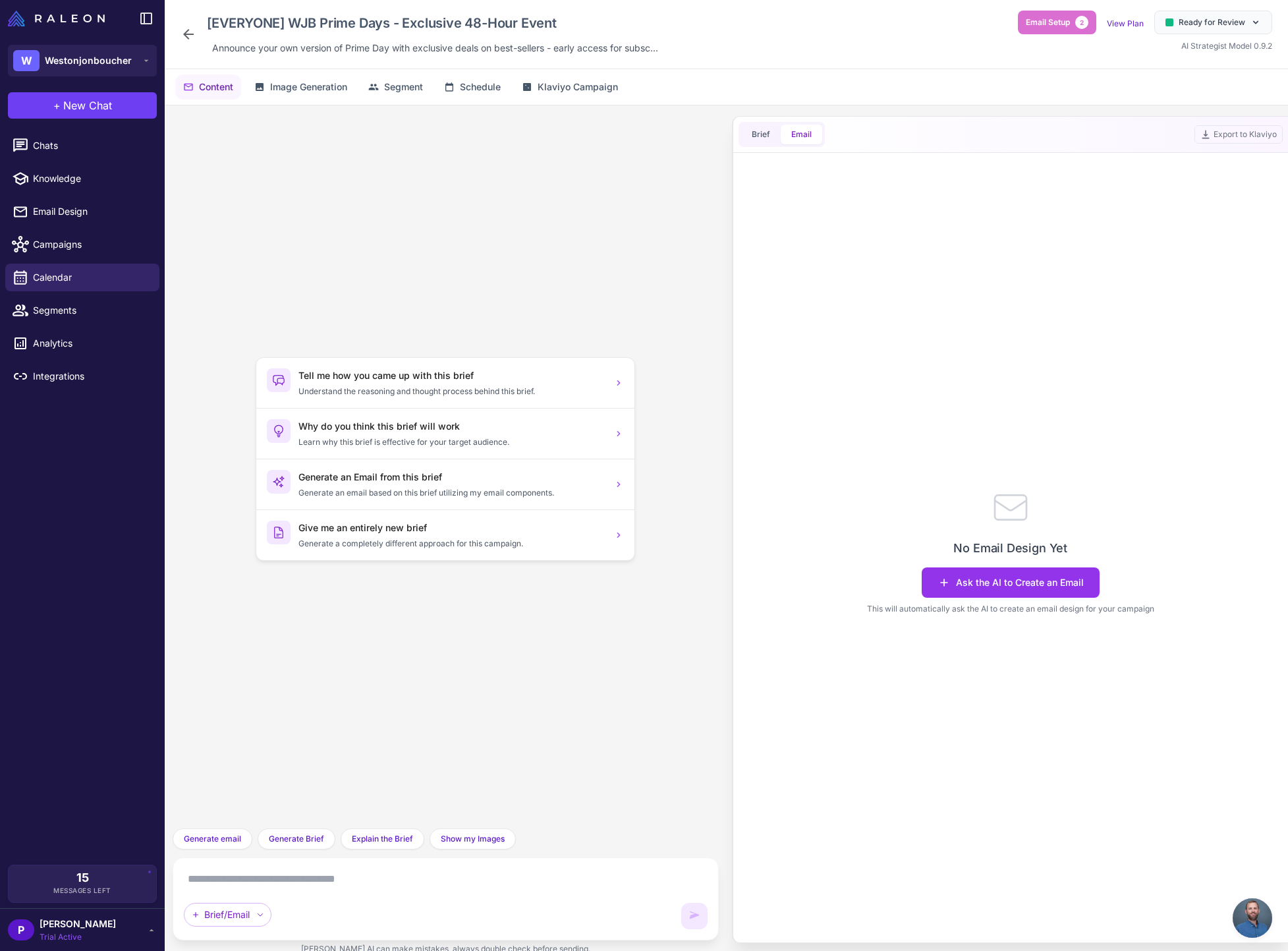
scroll to position [0, 0]
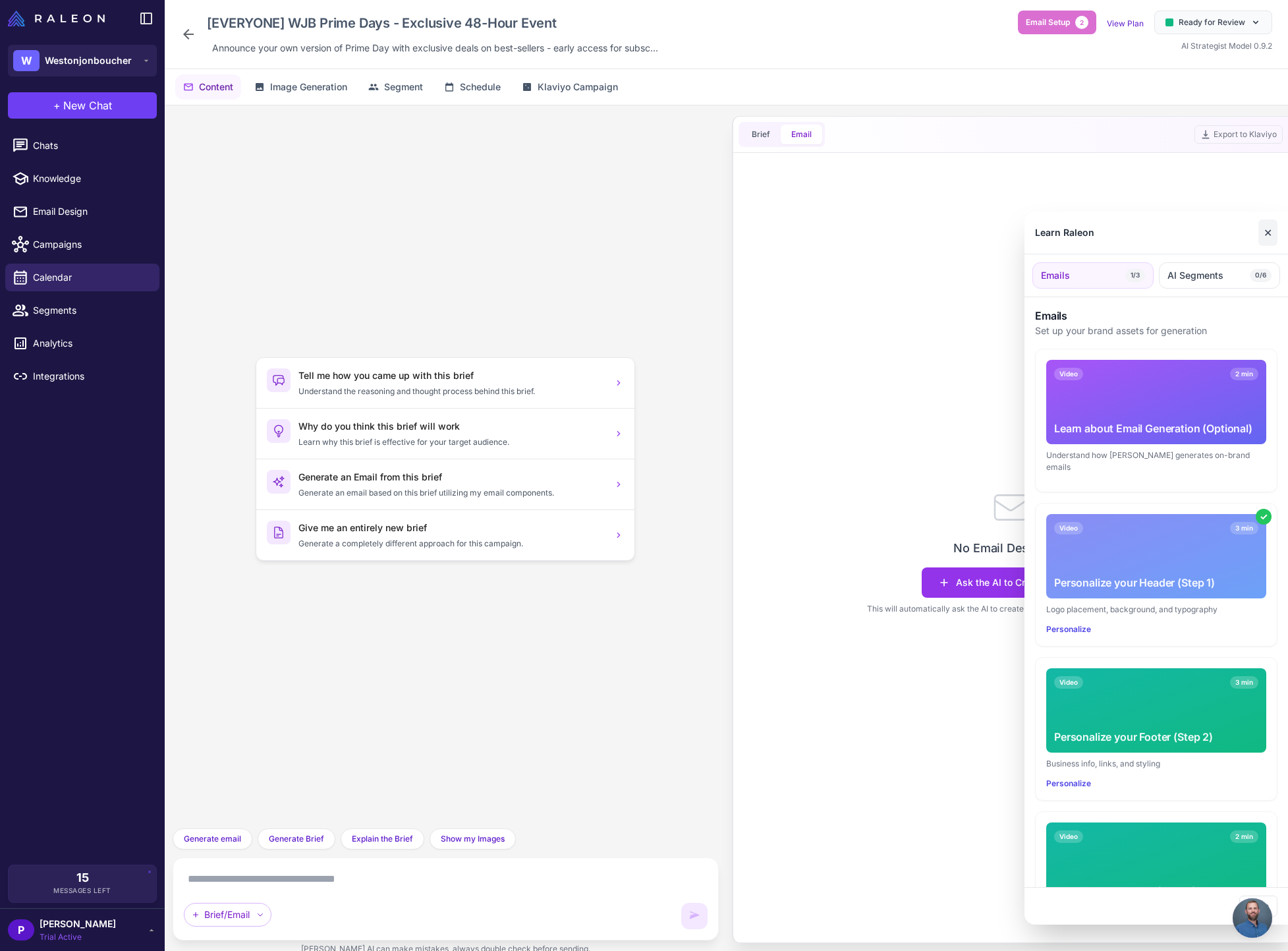
click at [1263, 228] on button "✕" at bounding box center [1267, 232] width 19 height 26
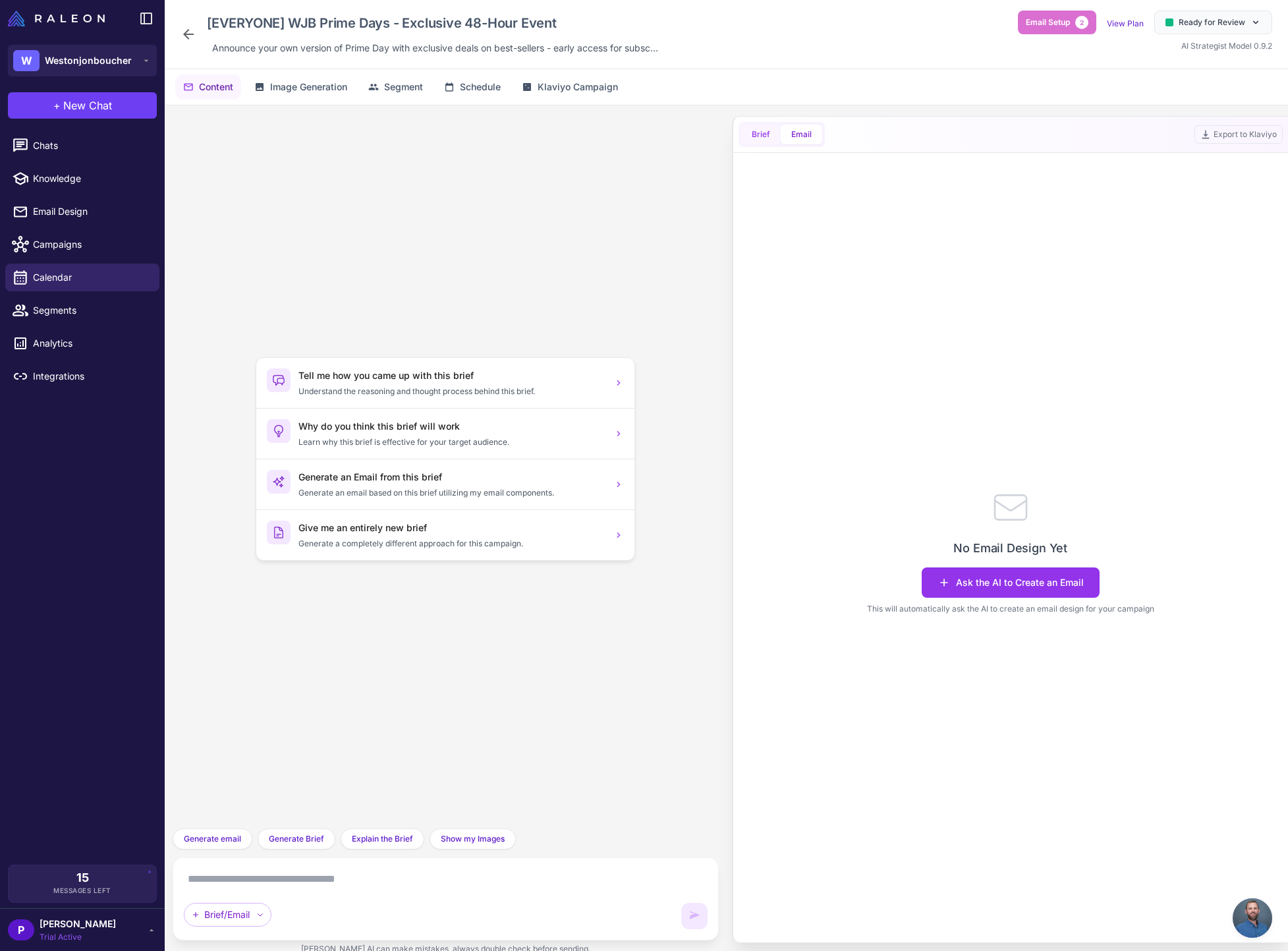
click at [760, 129] on button "Brief" at bounding box center [761, 134] width 39 height 20
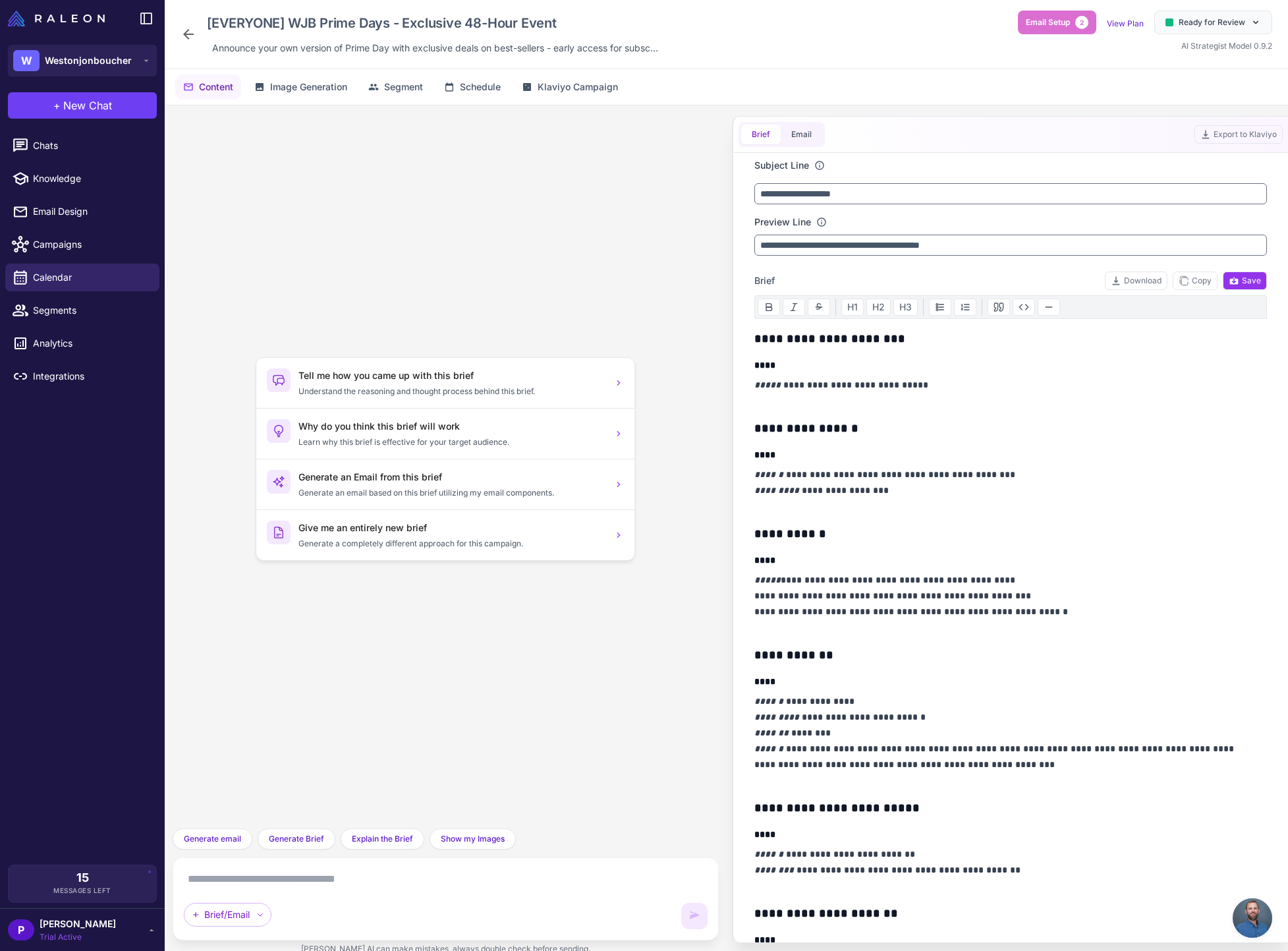
click at [189, 35] on icon at bounding box center [189, 34] width 16 height 16
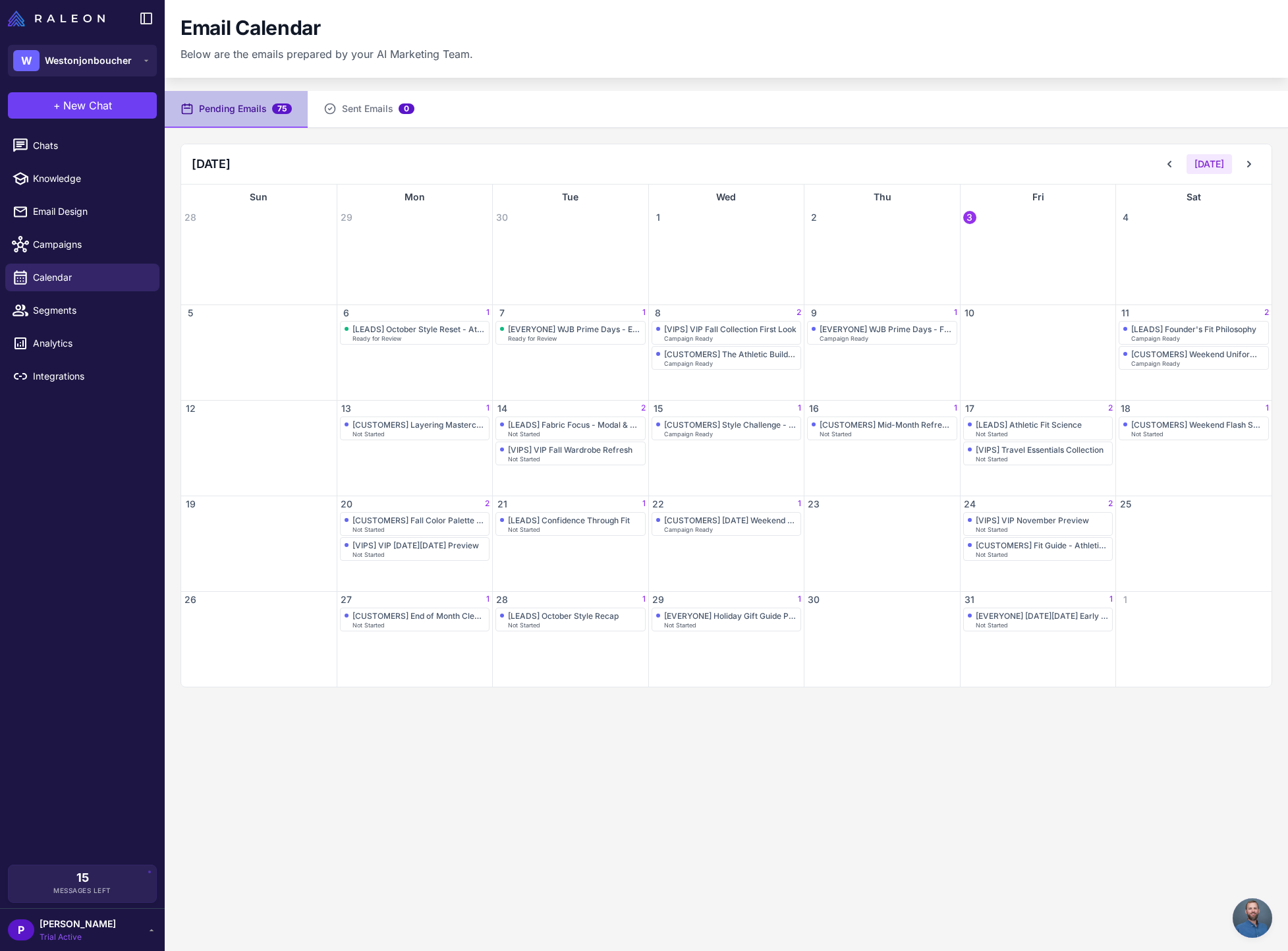
click at [62, 931] on span "Trial Active" at bounding box center [77, 937] width 76 height 12
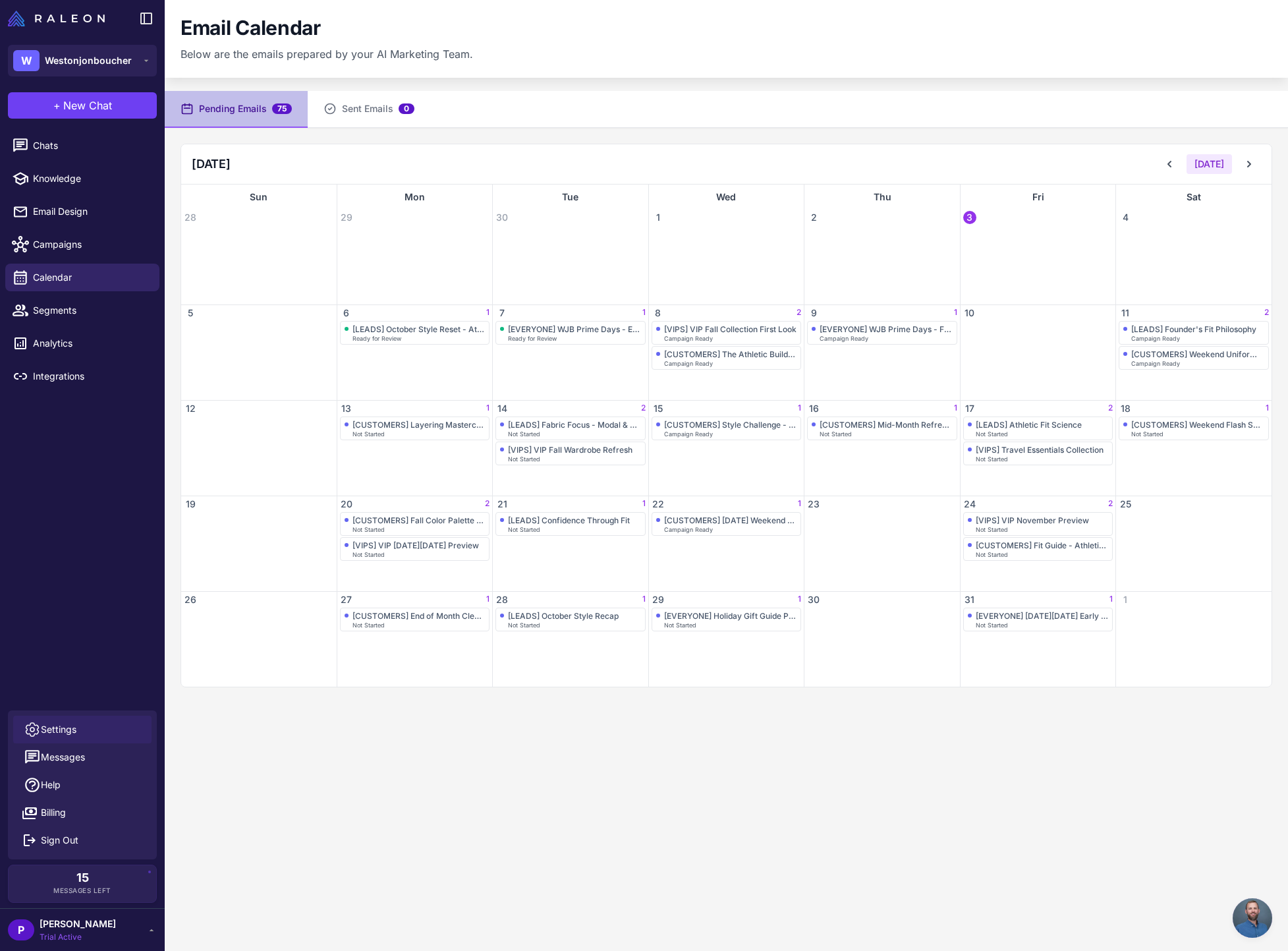
click at [80, 733] on link "Settings" at bounding box center [82, 729] width 139 height 28
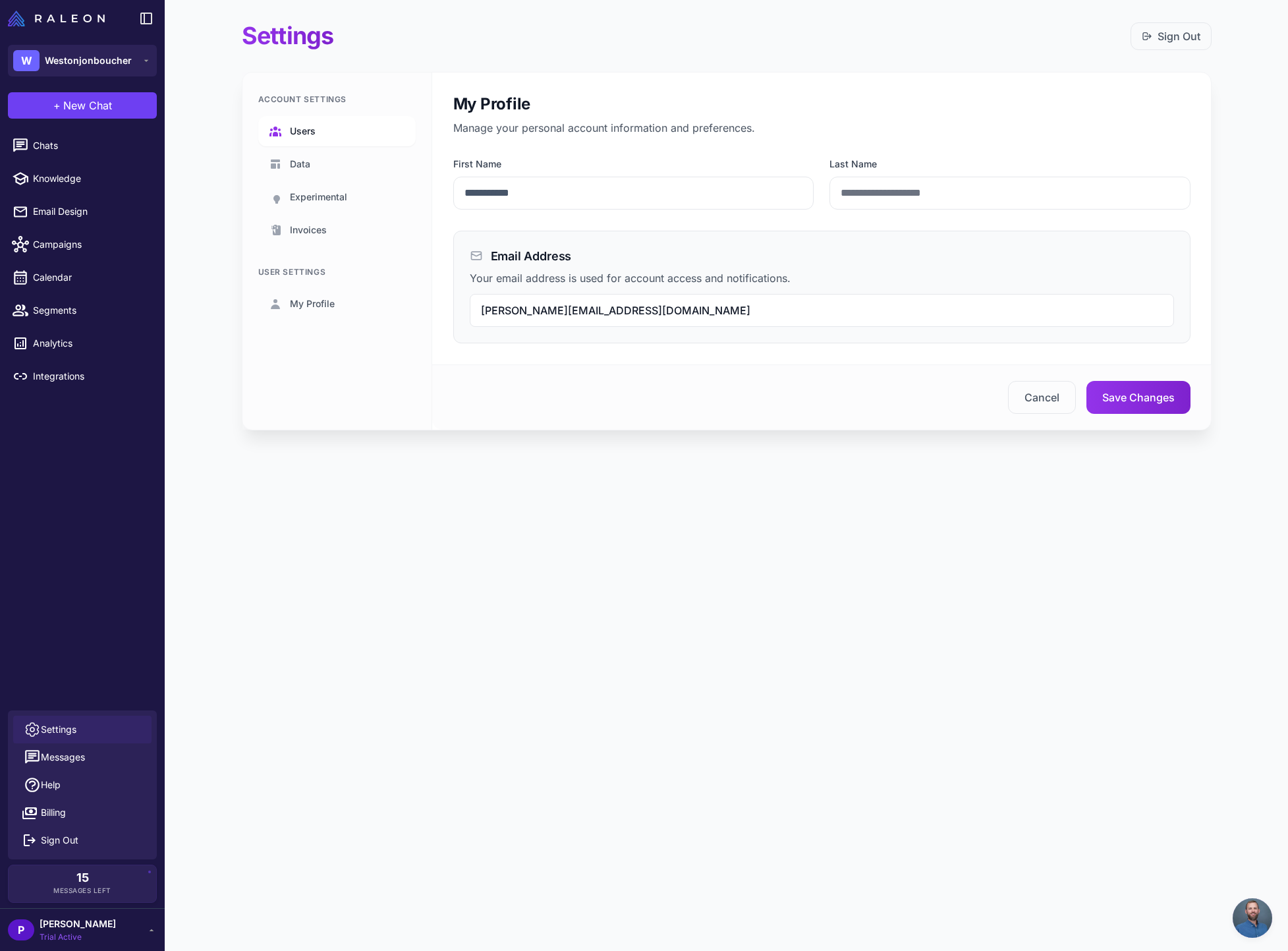
click at [317, 128] on link "Users" at bounding box center [337, 131] width 158 height 30
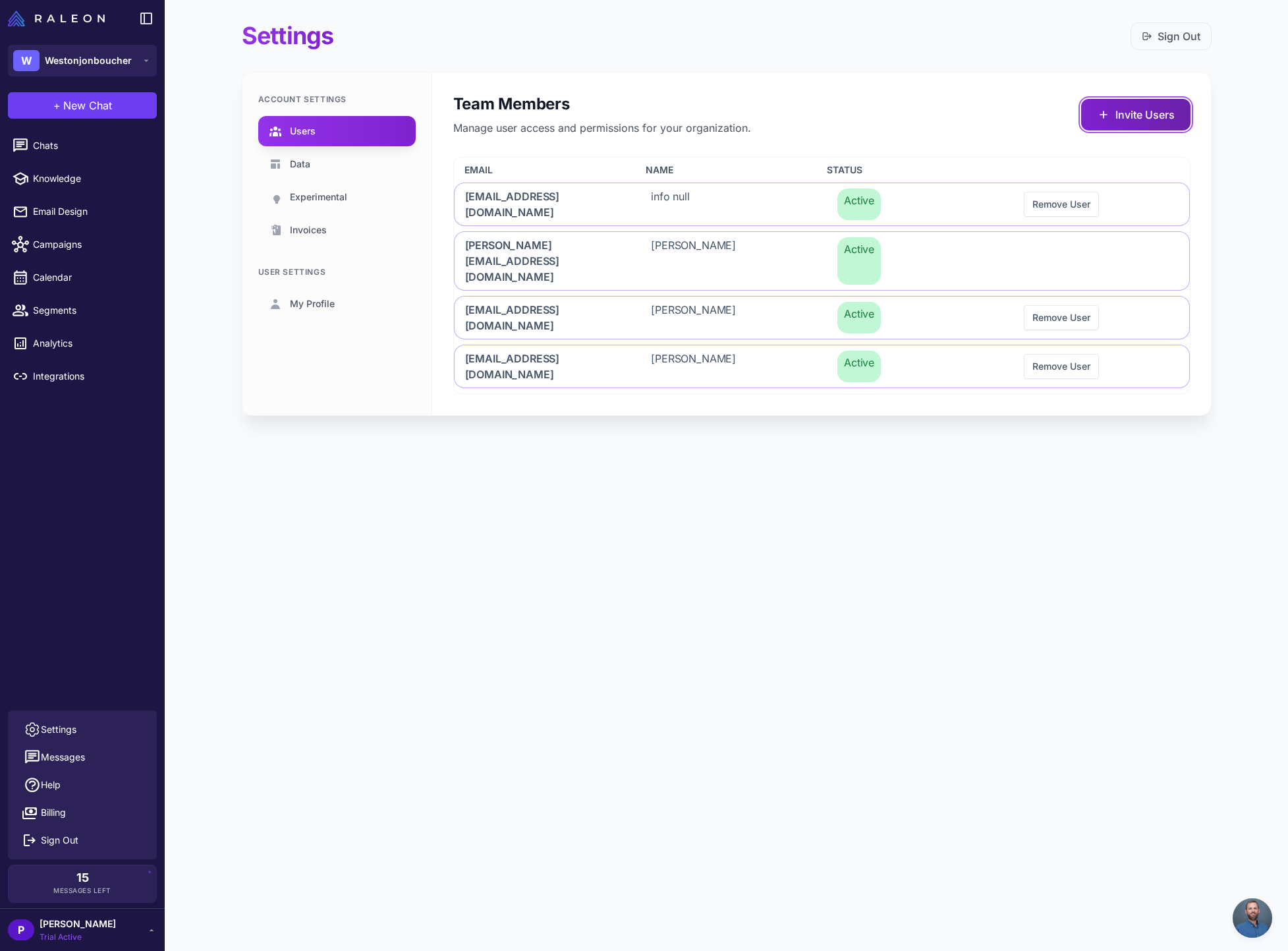
click at [1144, 124] on button "Invite Users" at bounding box center [1136, 114] width 109 height 31
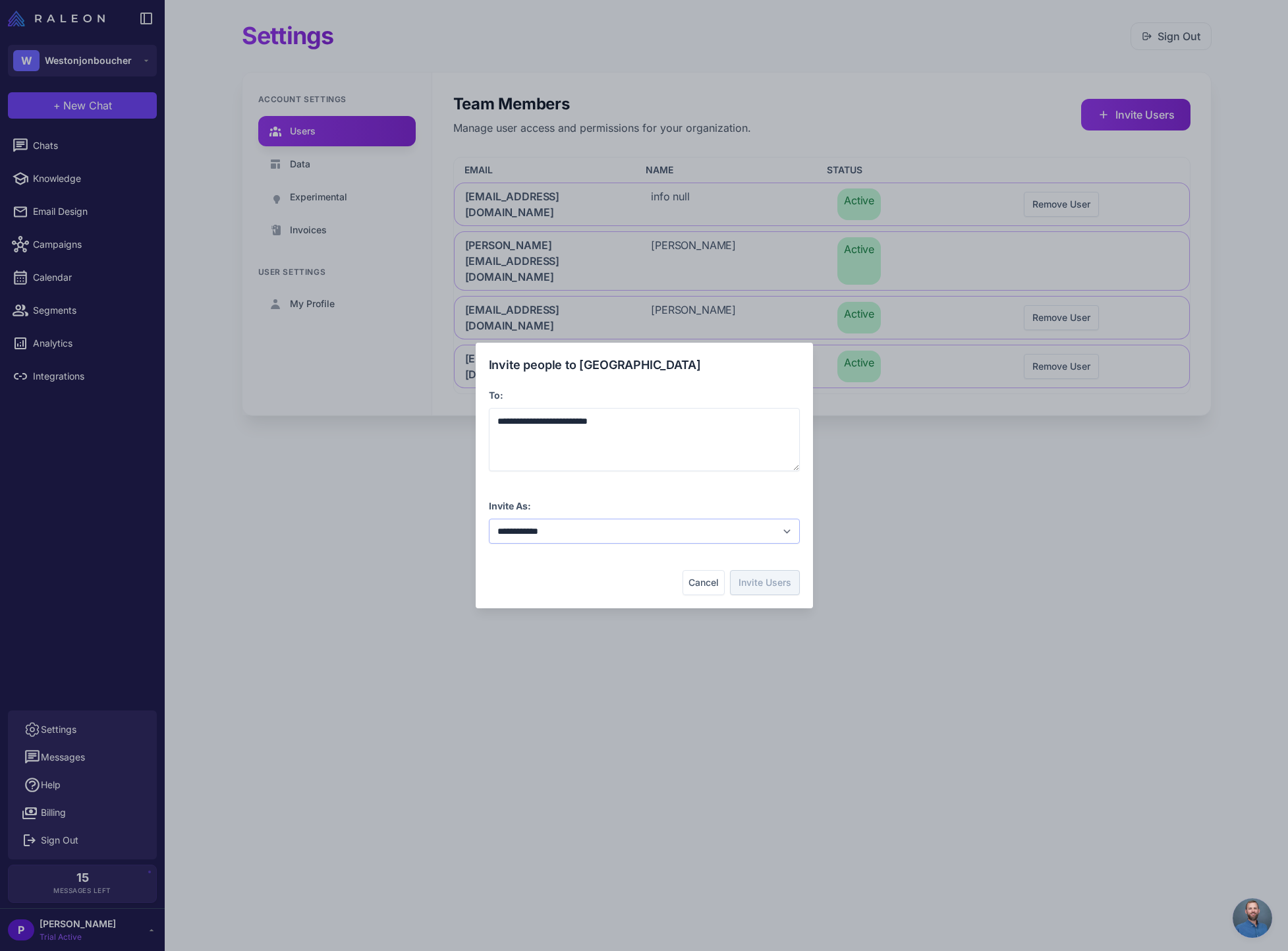
click at [648, 536] on select "**********" at bounding box center [644, 531] width 311 height 25
click at [767, 592] on button "Invite Users" at bounding box center [765, 582] width 70 height 25
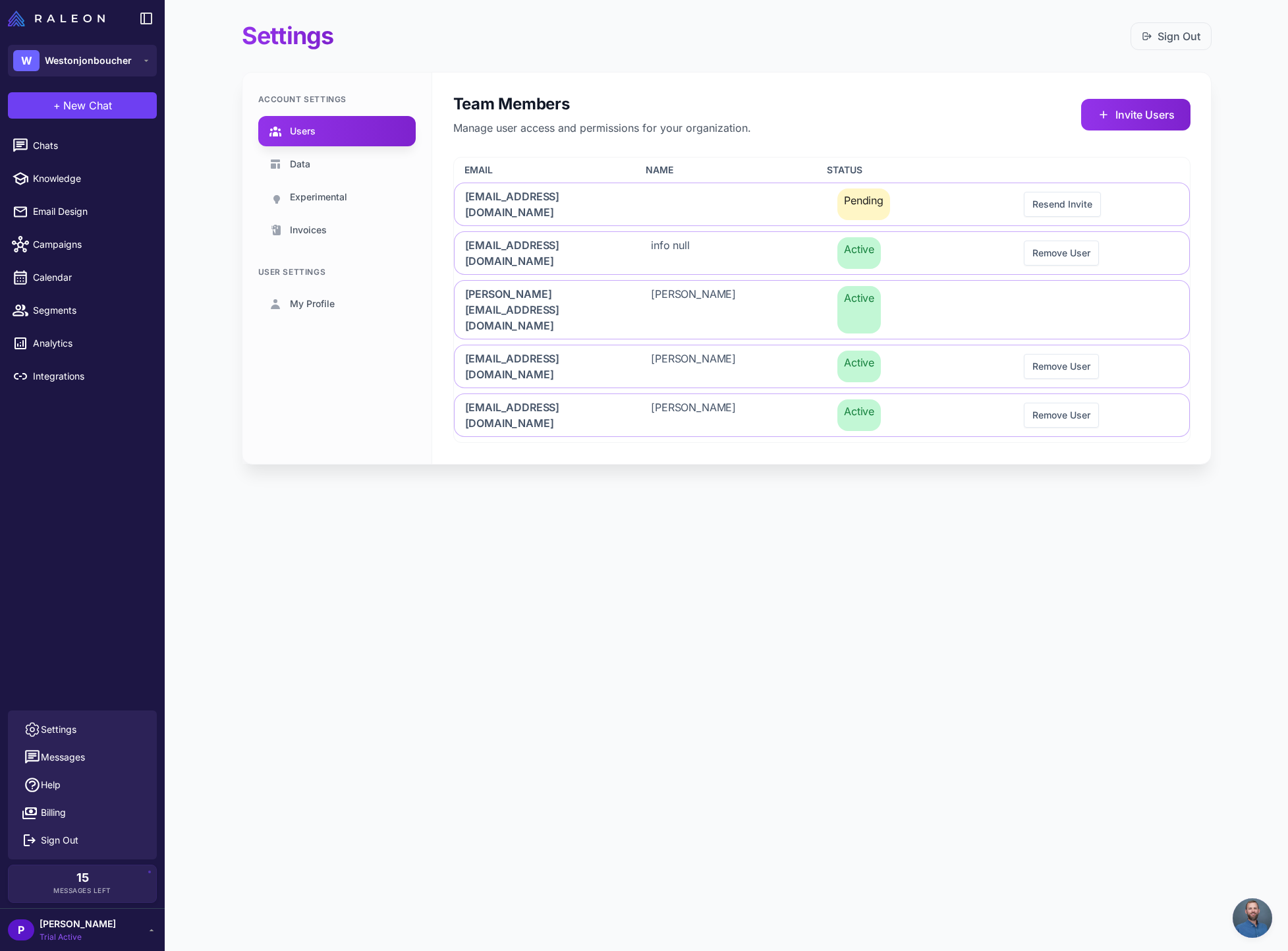
click at [434, 550] on div "Settings Sign Out Account Settings Users Data Experimental Invoices User Settin…" at bounding box center [726, 476] width 1124 height 951
